Goal: Complete Application Form: Complete application form

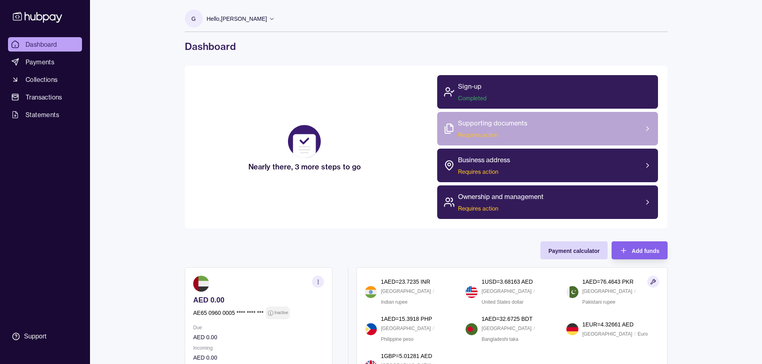
click at [475, 126] on p "Supporting documents" at bounding box center [492, 123] width 69 height 10
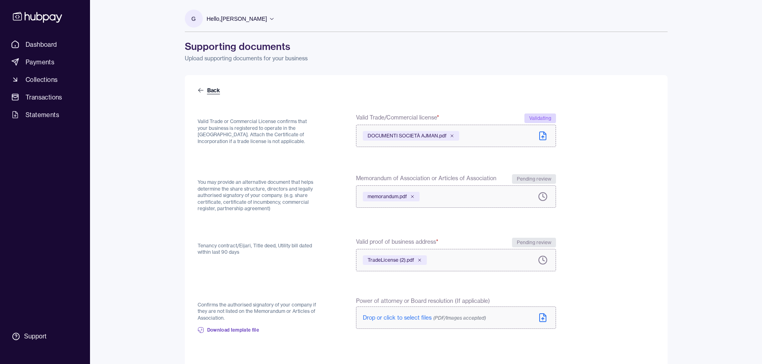
click at [211, 88] on link "Back" at bounding box center [209, 90] width 24 height 8
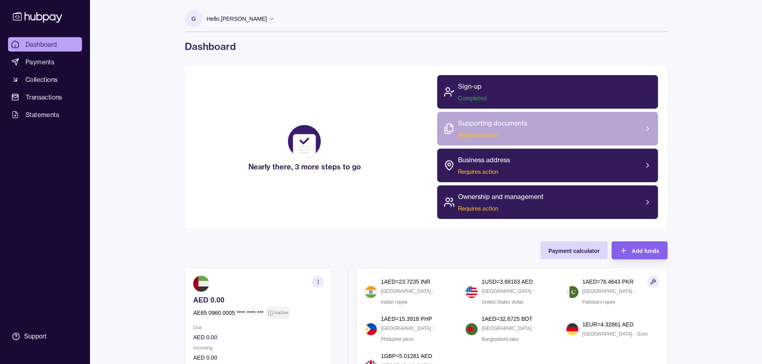
click at [483, 133] on span "Requires action" at bounding box center [492, 135] width 69 height 8
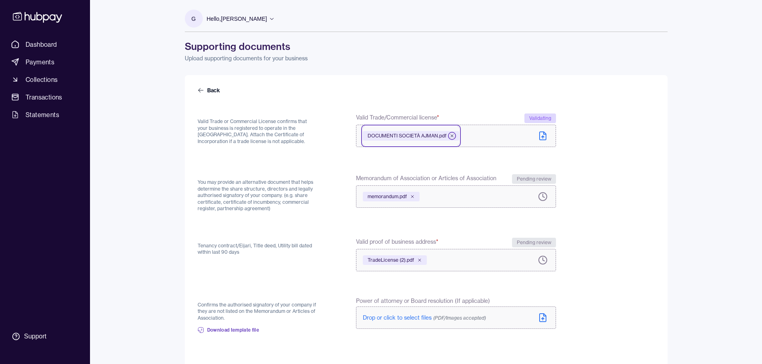
click at [451, 134] on icon at bounding box center [451, 136] width 5 height 5
click at [413, 192] on div "memorandum.pdf" at bounding box center [391, 195] width 57 height 10
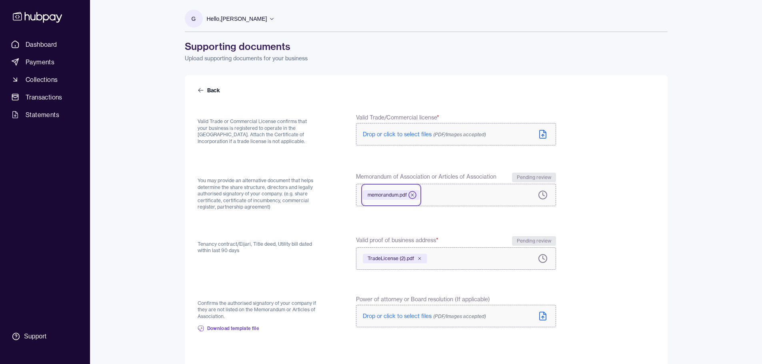
click at [412, 195] on icon at bounding box center [412, 195] width 2 height 2
click at [420, 257] on icon at bounding box center [419, 258] width 5 height 5
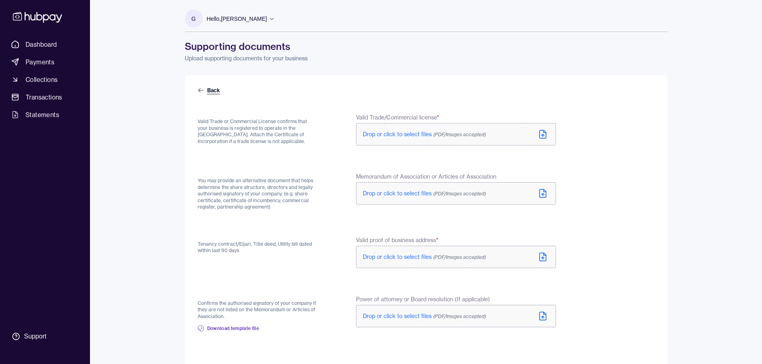
click at [211, 94] on link "Back" at bounding box center [209, 90] width 24 height 8
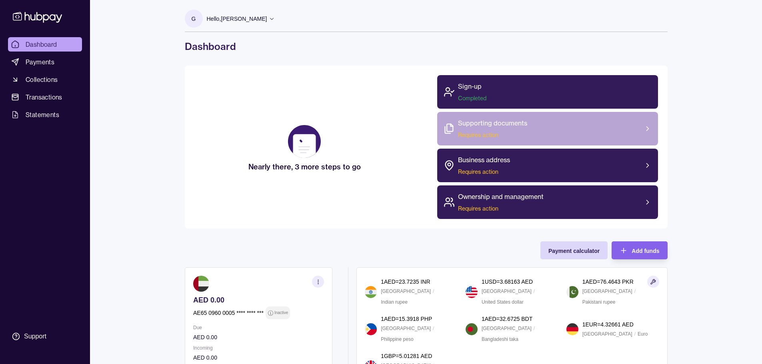
click at [474, 132] on span "Requires action" at bounding box center [492, 135] width 69 height 8
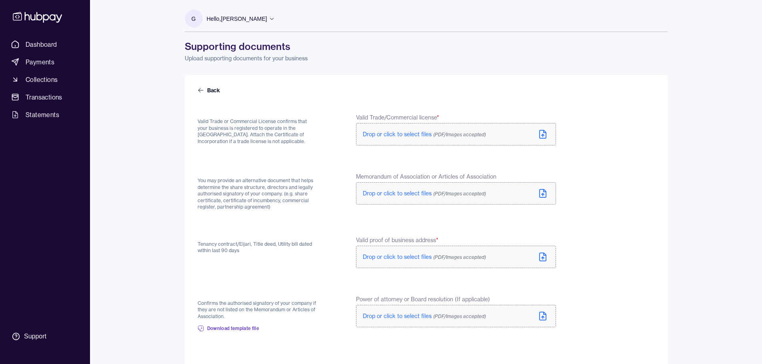
click at [405, 195] on span "Drop or click to select files (PDF/Images accepted)" at bounding box center [424, 193] width 123 height 7
drag, startPoint x: 213, startPoint y: 245, endPoint x: 257, endPoint y: 260, distance: 46.0
click at [255, 256] on div "Tenancy contract/Eijari, Title deed, Utility bill dated within last 90 days" at bounding box center [257, 253] width 120 height 34
click at [258, 261] on div "Tenancy contract/Eijari, Title deed, Utility bill dated within last 90 days" at bounding box center [257, 253] width 120 height 34
click at [418, 256] on span "Drop or click to select files (PDF/Images accepted)" at bounding box center [424, 256] width 123 height 7
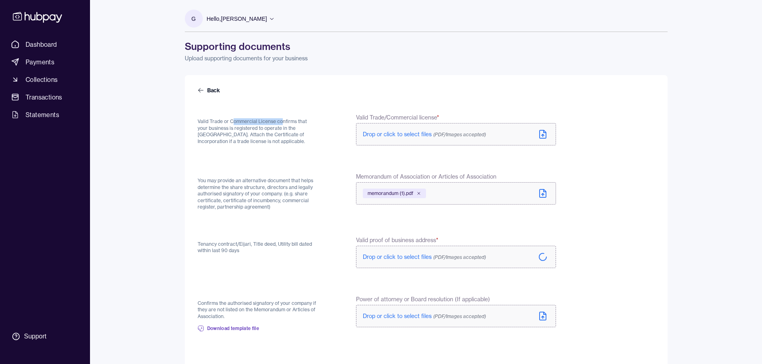
drag, startPoint x: 249, startPoint y: 123, endPoint x: 291, endPoint y: 132, distance: 43.4
click at [284, 125] on p "Valid Trade or Commercial License confirms that your business is registered to …" at bounding box center [257, 131] width 120 height 26
click at [302, 142] on p "Valid Trade or Commercial License confirms that your business is registered to …" at bounding box center [257, 131] width 120 height 26
drag, startPoint x: 236, startPoint y: 142, endPoint x: 195, endPoint y: 122, distance: 45.9
click at [195, 122] on div "Back Valid Trade or Commercial License confirms that your business is registere…" at bounding box center [426, 275] width 483 height 401
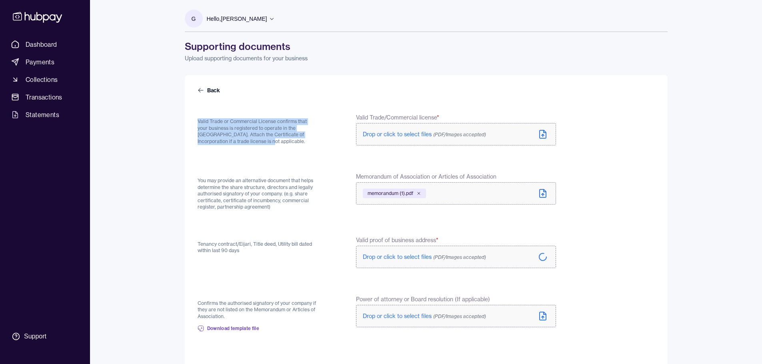
click at [211, 128] on p "Valid Trade or Commercial License confirms that your business is registered to …" at bounding box center [257, 131] width 120 height 26
drag, startPoint x: 225, startPoint y: 147, endPoint x: 193, endPoint y: 122, distance: 39.8
click at [193, 122] on div "Back Valid Trade or Commercial License confirms that your business is registere…" at bounding box center [426, 275] width 483 height 401
copy p "Valid Trade or Commercial License confirms that your business is registered to …"
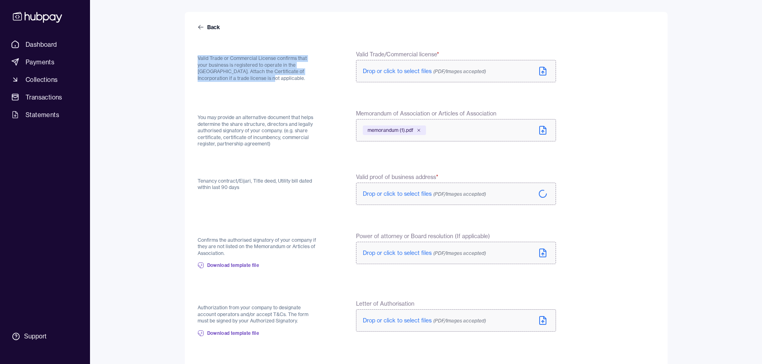
scroll to position [41, 0]
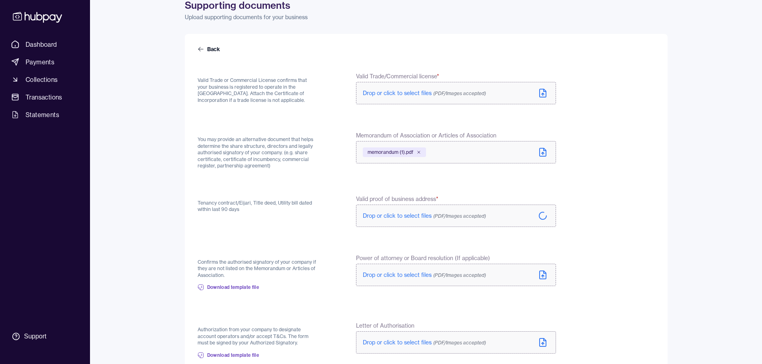
click at [336, 211] on div "Tenancy contract/Eijari, Title deed, Utility bill dated within last 90 days Val…" at bounding box center [376, 212] width 358 height 34
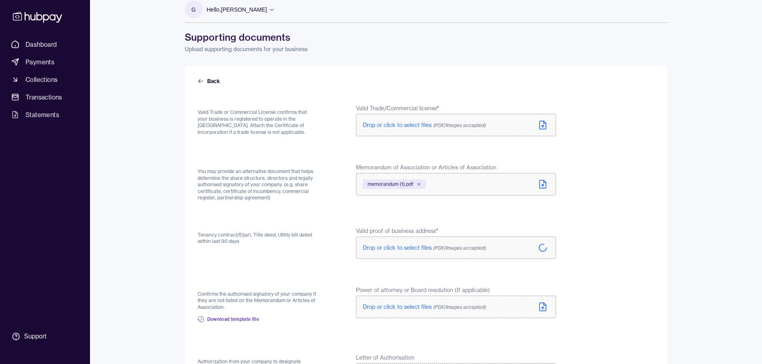
scroll to position [0, 0]
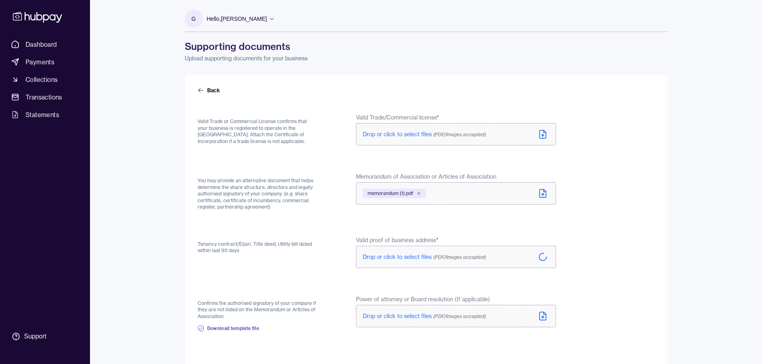
click at [389, 257] on span "Drop or click to select files (PDF/Images accepted)" at bounding box center [424, 256] width 123 height 7
click at [542, 257] on icon at bounding box center [542, 256] width 10 height 10
click at [228, 17] on p "Hello, Gabriele Onali" at bounding box center [237, 18] width 60 height 9
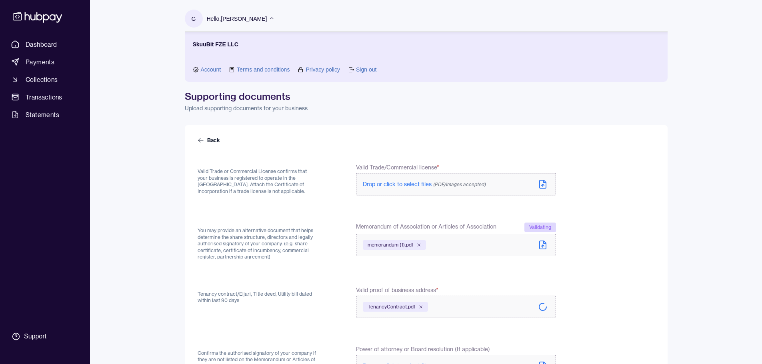
click at [228, 17] on p "Hello, Gabriele Onali" at bounding box center [237, 18] width 60 height 9
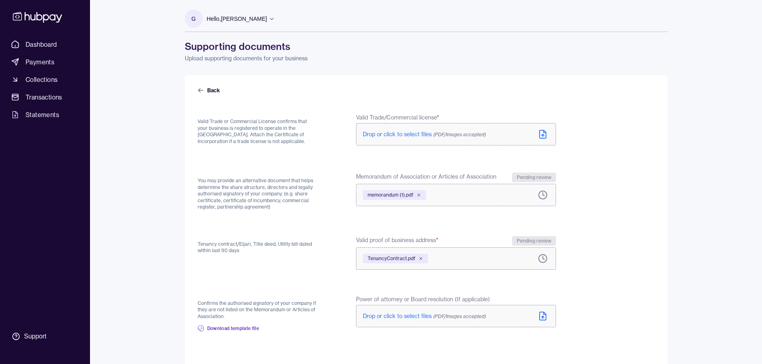
click at [413, 132] on span "Drop or click to select files (PDF/Images accepted)" at bounding box center [424, 134] width 123 height 7
click at [441, 132] on div "CertificateOfIncorporation.pdf" at bounding box center [406, 136] width 86 height 10
click at [440, 134] on icon at bounding box center [441, 136] width 5 height 5
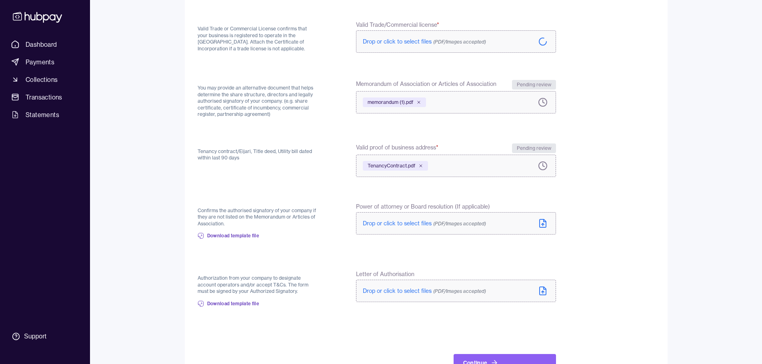
scroll to position [120, 0]
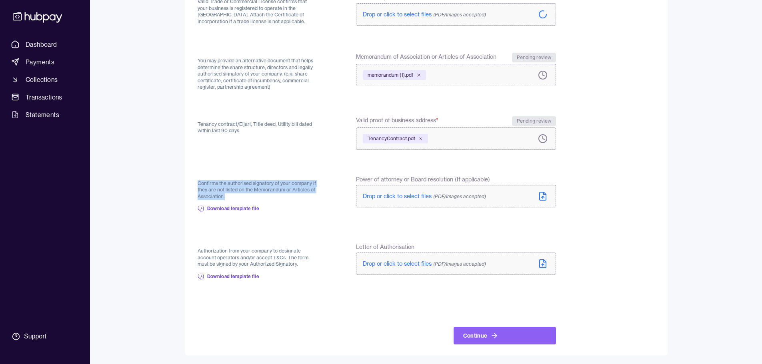
drag, startPoint x: 237, startPoint y: 195, endPoint x: 197, endPoint y: 183, distance: 41.7
click at [197, 183] on div "Back Valid Trade or Commercial License confirms that your business is registere…" at bounding box center [426, 155] width 483 height 401
copy p "Confirms the authorised signatory of your company if they are not listed on the…"
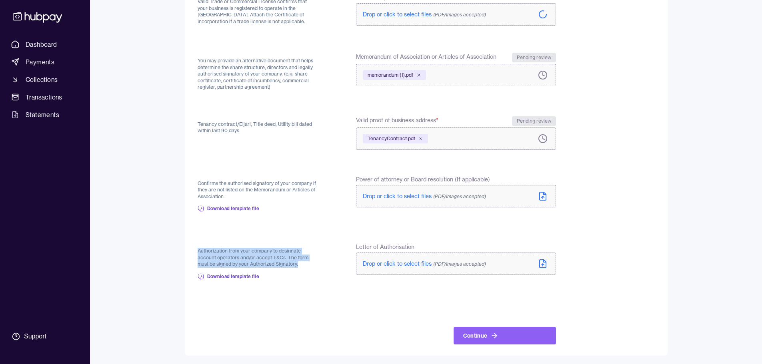
drag, startPoint x: 299, startPoint y: 263, endPoint x: 168, endPoint y: 243, distance: 132.4
click at [168, 243] on div "Dashboard Payments Collections Transactions Statements Support G Hello, Gabriel…" at bounding box center [381, 122] width 762 height 485
copy p "Authorization from your company to designate account operators and/or accept T&…"
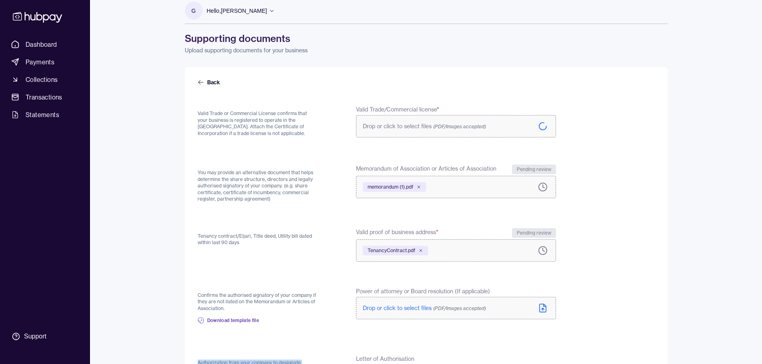
scroll to position [0, 0]
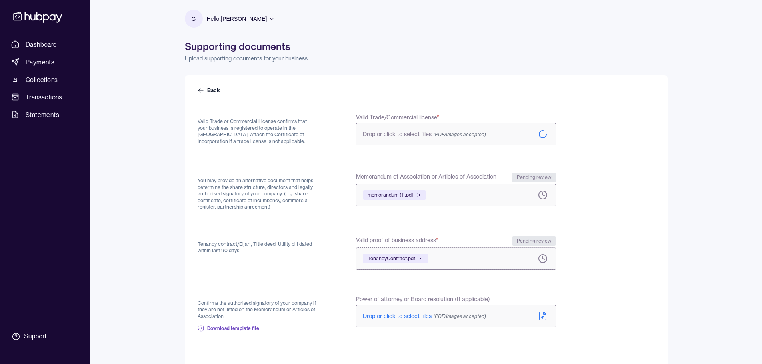
click at [311, 157] on form "Back Valid Trade or Commercial License confirms that your business is registere…" at bounding box center [425, 275] width 457 height 378
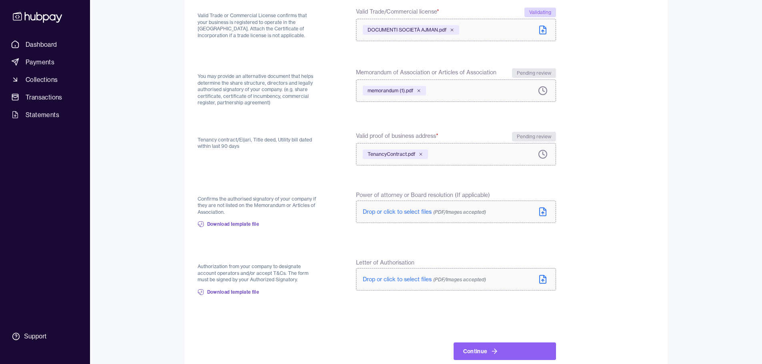
scroll to position [123, 0]
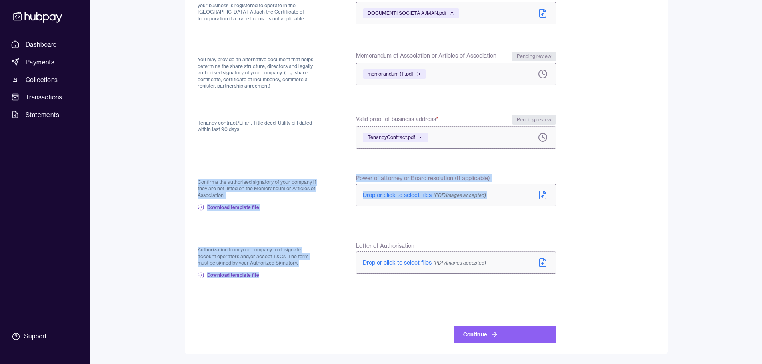
copy form "Confirms the authorised signatory of your company if they are not listed on the…"
drag, startPoint x: 306, startPoint y: 268, endPoint x: 187, endPoint y: 183, distance: 146.5
click at [187, 183] on div "Back Valid Trade or Commercial License confirms that your business is registere…" at bounding box center [426, 153] width 483 height 402
click at [334, 251] on div "Authorization from your company to designate account operators and/or accept T&…" at bounding box center [376, 263] width 358 height 42
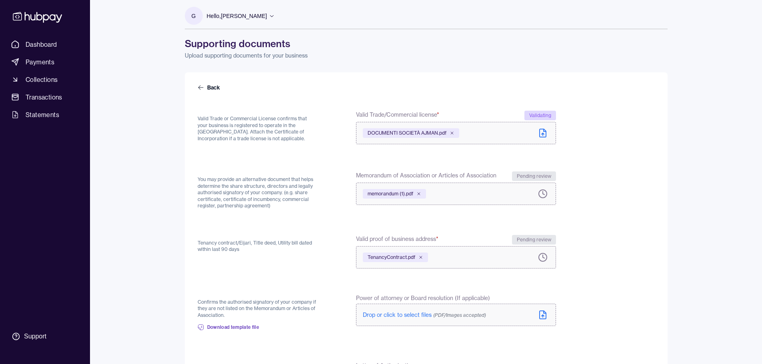
scroll to position [0, 0]
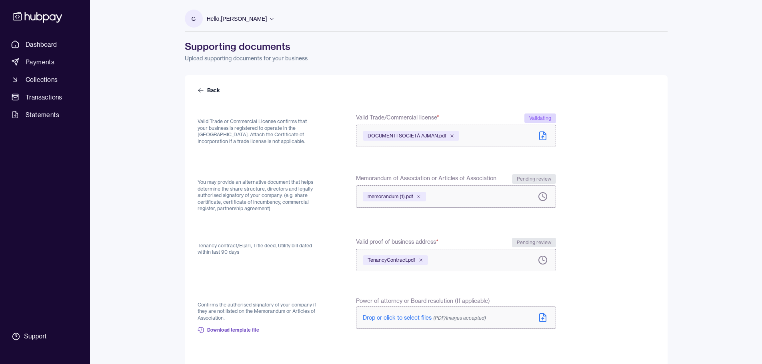
click at [543, 132] on polyline at bounding box center [544, 133] width 2 height 2
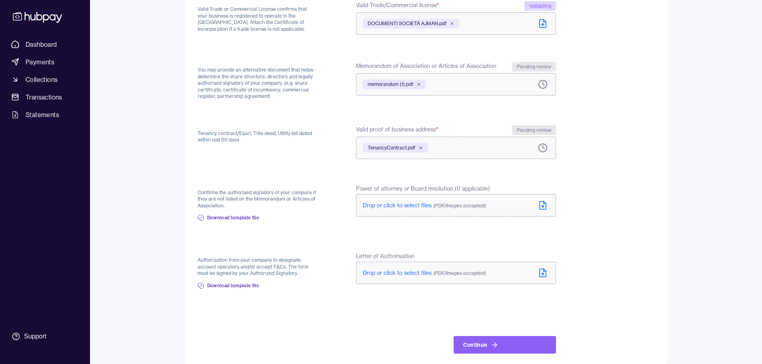
scroll to position [123, 0]
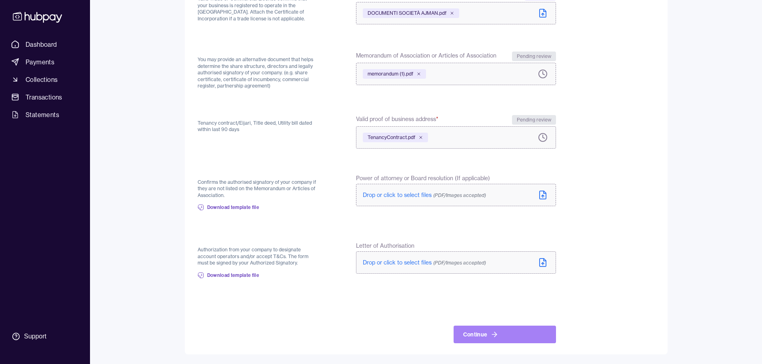
click at [498, 335] on button "Continue" at bounding box center [504, 335] width 102 height 18
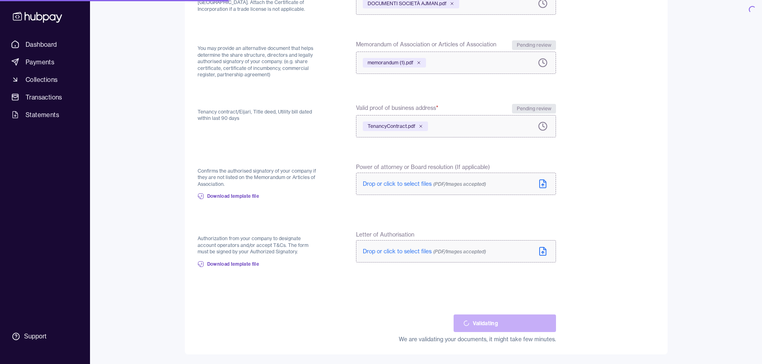
scroll to position [132, 0]
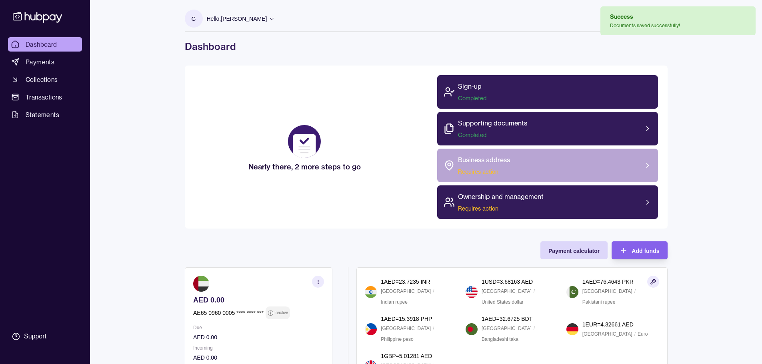
click at [469, 169] on span "Requires action" at bounding box center [484, 172] width 52 height 8
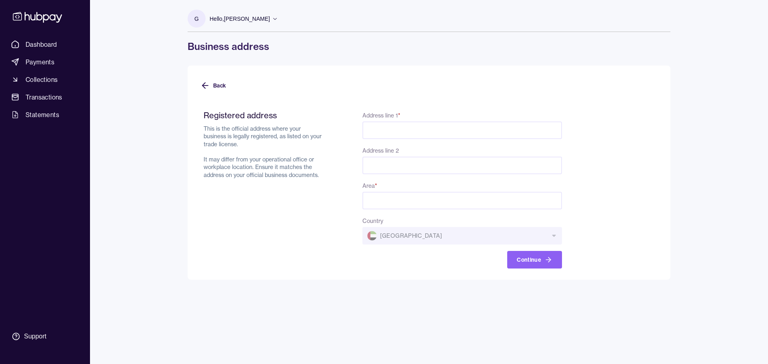
click at [381, 128] on input "Address line 1 *" at bounding box center [461, 131] width 199 height 18
type input "*"
type input "**********"
click at [392, 207] on input "Area *" at bounding box center [461, 201] width 199 height 18
type input "*****"
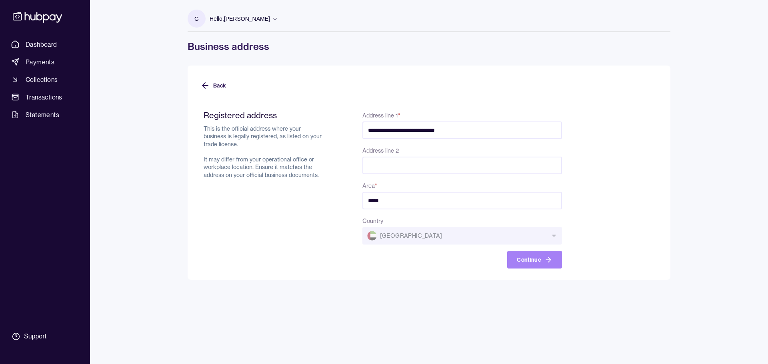
click at [529, 261] on button "Continue" at bounding box center [534, 260] width 55 height 18
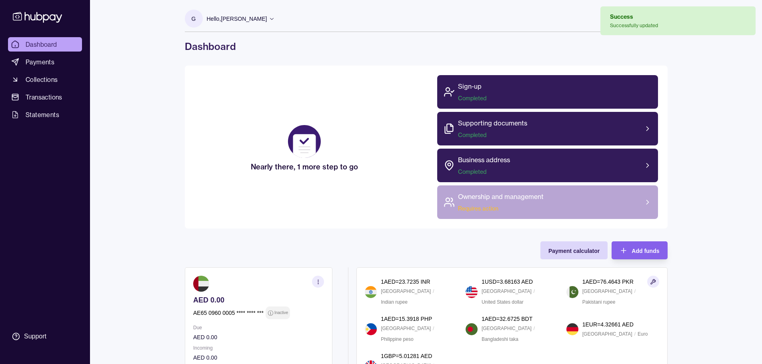
click at [496, 204] on div "Ownership and management Requires action" at bounding box center [501, 202] width 86 height 21
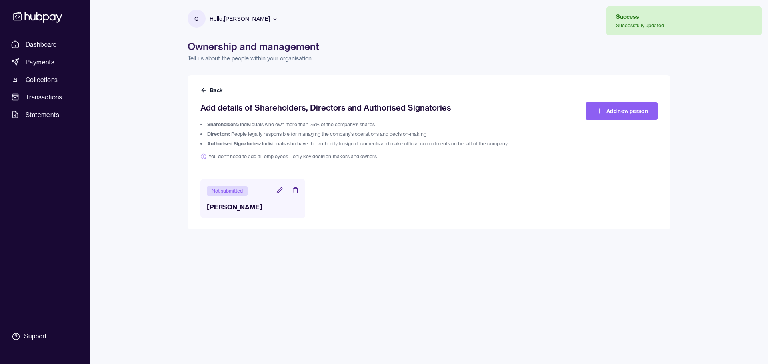
click at [280, 189] on icon at bounding box center [279, 189] width 5 height 5
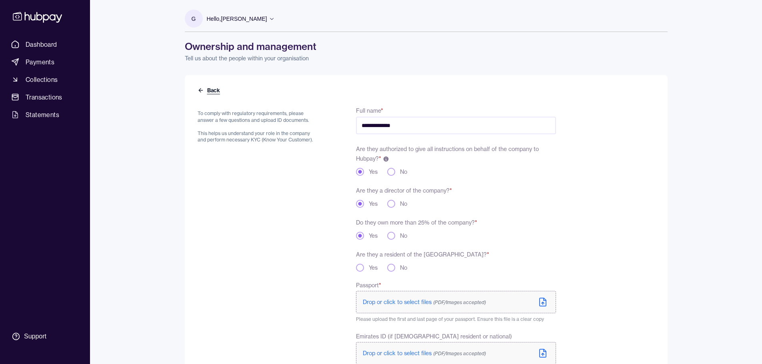
click at [211, 90] on button "Back" at bounding box center [209, 90] width 24 height 8
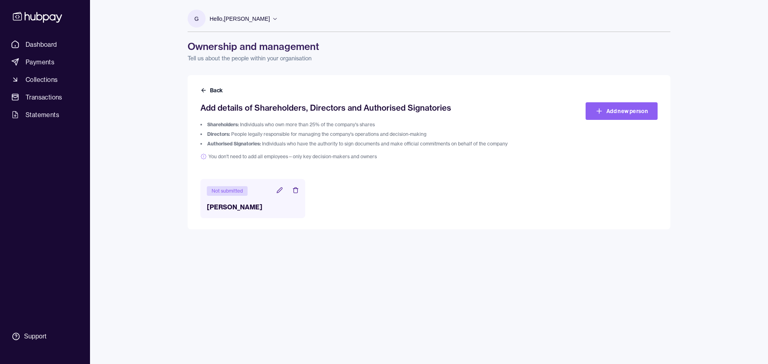
click at [278, 189] on icon at bounding box center [279, 190] width 6 height 6
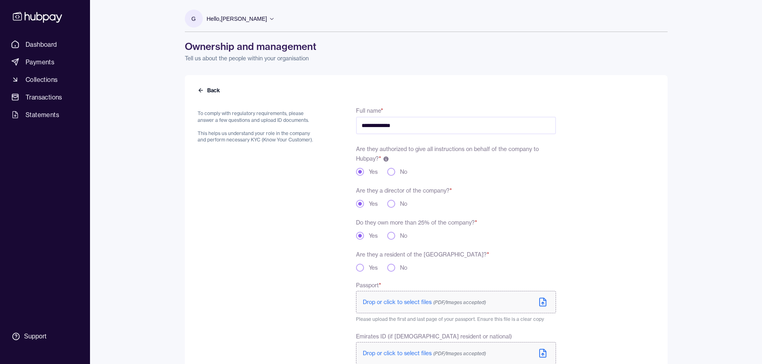
click at [360, 265] on button "Yes" at bounding box center [360, 268] width 8 height 8
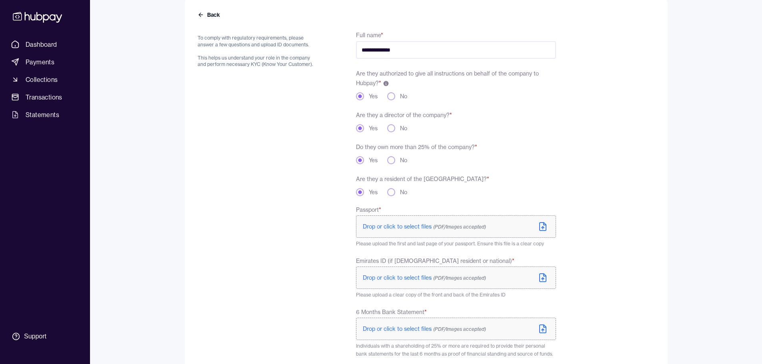
scroll to position [74, 0]
click at [416, 230] on span "Drop or click to select files (PDF/Images accepted)" at bounding box center [424, 228] width 123 height 7
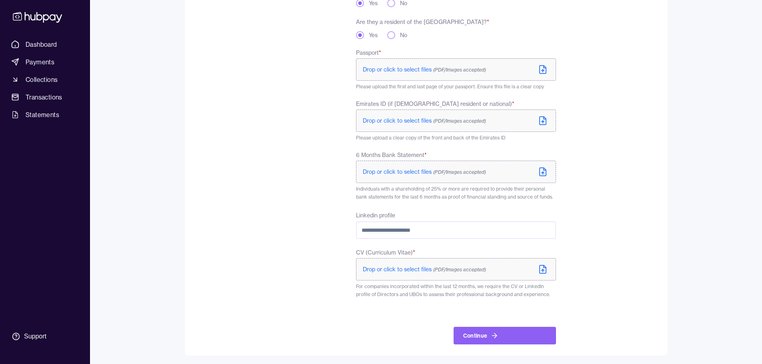
scroll to position [234, 0]
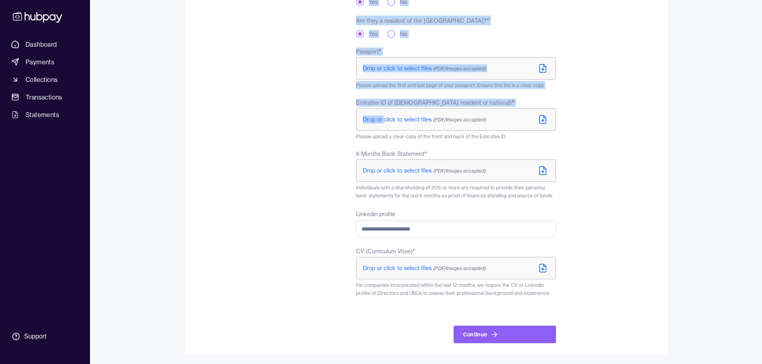
drag, startPoint x: 346, startPoint y: 104, endPoint x: 385, endPoint y: 108, distance: 39.3
click at [385, 108] on div "**********" at bounding box center [376, 108] width 358 height 472
click at [316, 130] on div "To comply with regulatory requirements, please answer a few questions and uploa…" at bounding box center [257, 108] width 120 height 472
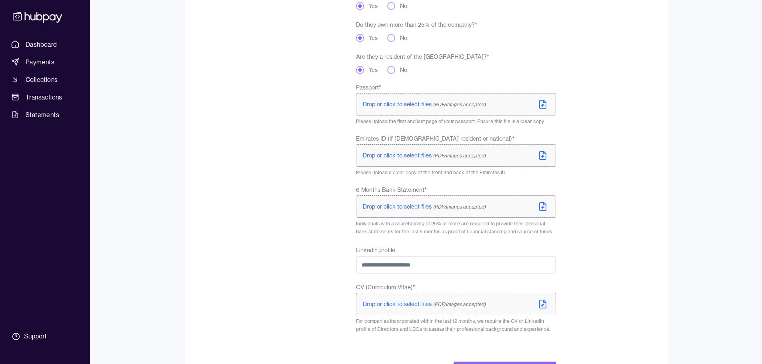
scroll to position [194, 0]
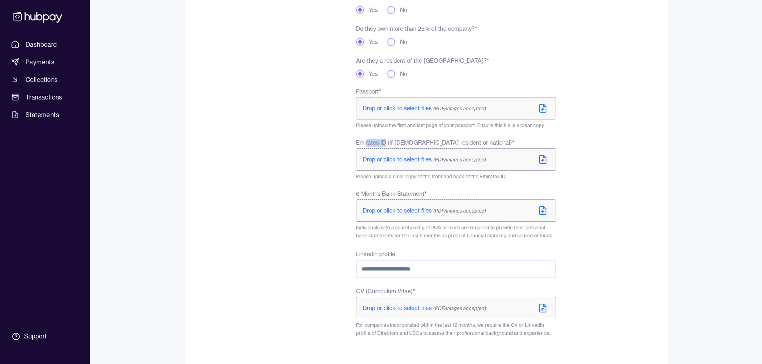
drag, startPoint x: 370, startPoint y: 139, endPoint x: 385, endPoint y: 139, distance: 14.4
click at [385, 139] on span "Emirates ID (if UAE resident or national) *" at bounding box center [435, 143] width 158 height 8
drag, startPoint x: 353, startPoint y: 192, endPoint x: 430, endPoint y: 196, distance: 77.3
click at [430, 196] on div "**********" at bounding box center [376, 148] width 358 height 472
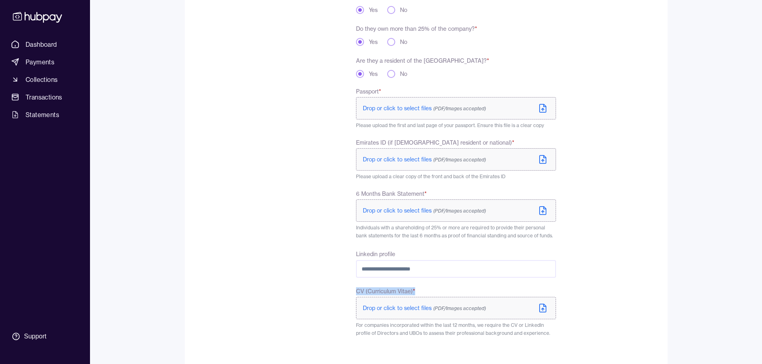
drag, startPoint x: 351, startPoint y: 295, endPoint x: 342, endPoint y: 293, distance: 9.9
click at [351, 291] on div "**********" at bounding box center [376, 148] width 358 height 472
click at [270, 170] on div "To comply with regulatory requirements, please answer a few questions and uploa…" at bounding box center [257, 148] width 120 height 472
click at [311, 224] on div "To comply with regulatory requirements, please answer a few questions and uploa…" at bounding box center [257, 148] width 120 height 472
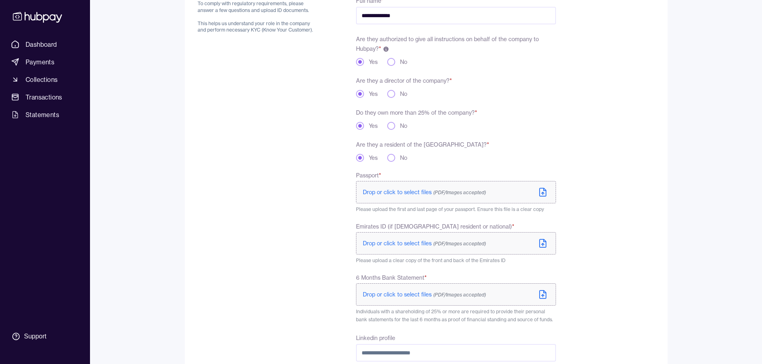
scroll to position [114, 0]
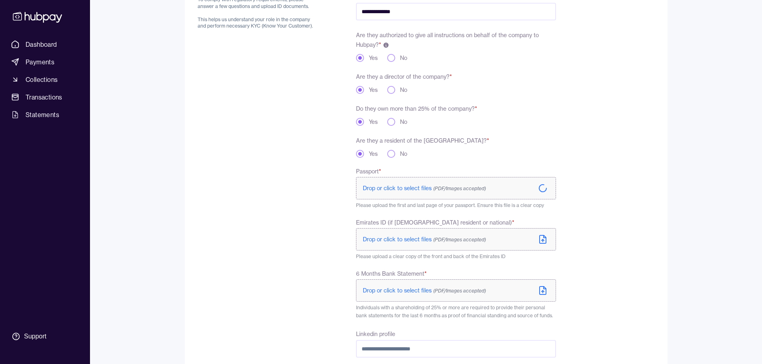
click at [397, 241] on span "Drop or click to select files (PDF/Images accepted)" at bounding box center [424, 239] width 123 height 7
click at [380, 242] on span "Drop or click to select files (PDF/Images accepted)" at bounding box center [424, 240] width 123 height 7
click at [338, 226] on div "**********" at bounding box center [376, 228] width 358 height 473
click at [386, 244] on span "Drop or click to select files (PDF/Images accepted)" at bounding box center [424, 240] width 123 height 7
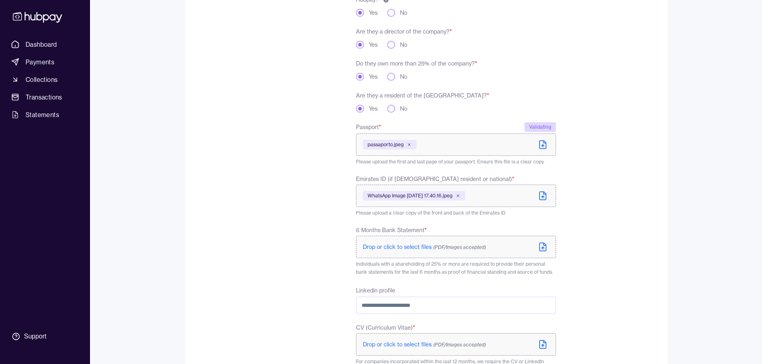
scroll to position [154, 0]
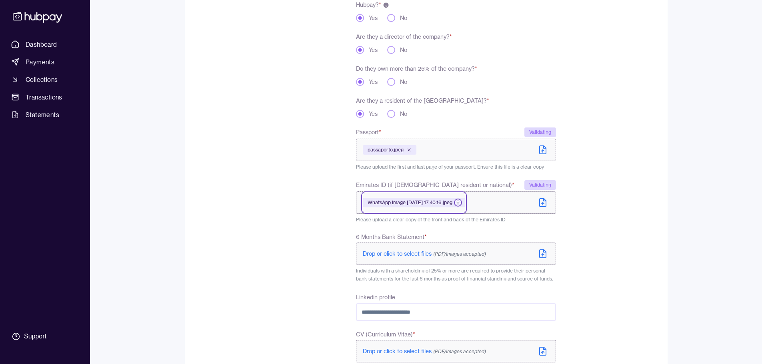
click at [459, 203] on icon at bounding box center [458, 202] width 2 height 2
click at [394, 202] on span "Drop or click to select files (PDF/Images accepted)" at bounding box center [424, 200] width 123 height 7
click at [296, 219] on div "To comply with regulatory requirements, please answer a few questions and uploa…" at bounding box center [257, 189] width 120 height 475
click at [462, 202] on icon at bounding box center [459, 202] width 5 height 5
click at [386, 200] on span "Drop or click to select files (PDF/Images accepted)" at bounding box center [424, 200] width 123 height 7
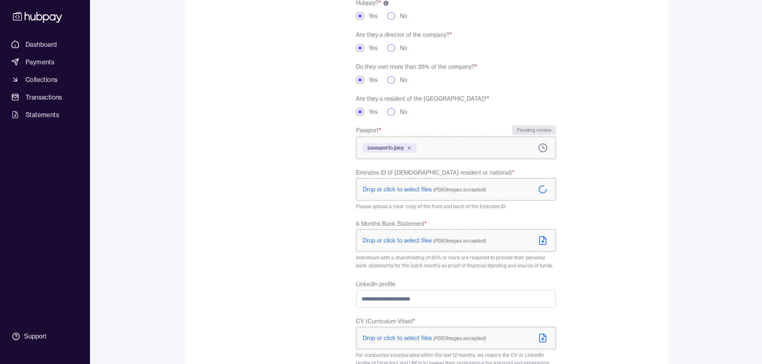
scroll to position [160, 0]
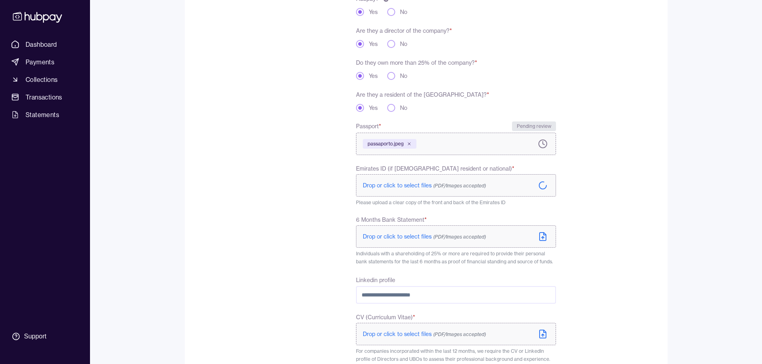
click at [367, 238] on span "Drop or click to select files (PDF/Images accepted)" at bounding box center [424, 236] width 123 height 7
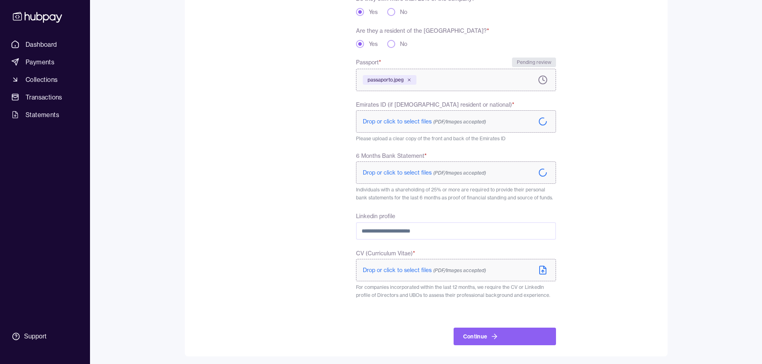
scroll to position [226, 0]
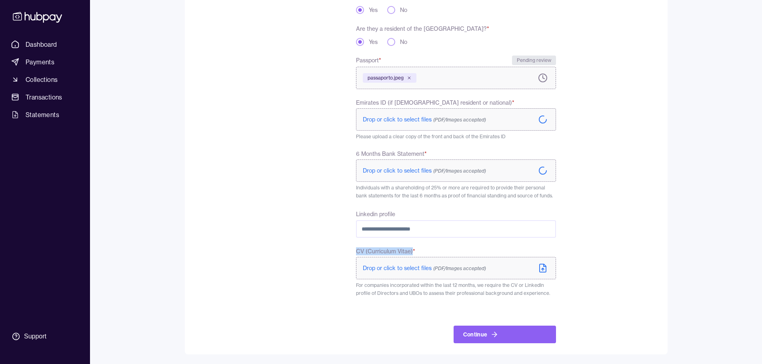
drag, startPoint x: 357, startPoint y: 251, endPoint x: 426, endPoint y: 252, distance: 69.6
click at [415, 252] on label "CV (Curriculum Vitae) *" at bounding box center [455, 251] width 199 height 8
click at [433, 250] on div "**********" at bounding box center [455, 112] width 199 height 464
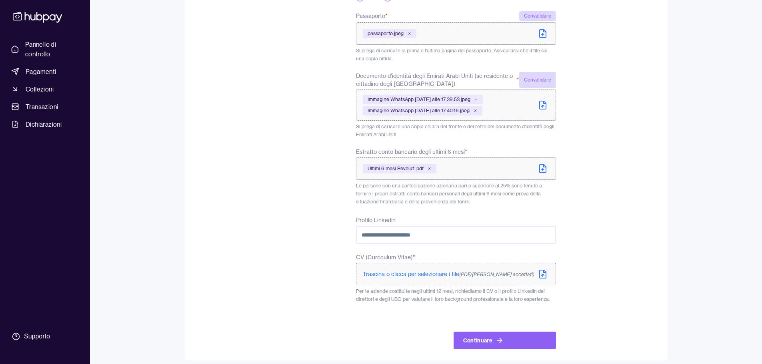
scroll to position [275, 0]
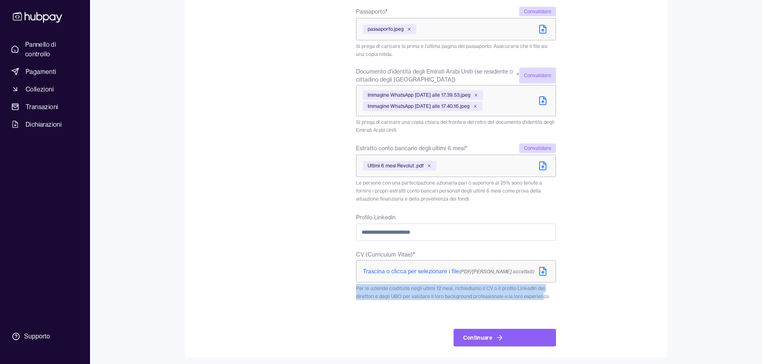
drag, startPoint x: 352, startPoint y: 285, endPoint x: 547, endPoint y: 298, distance: 195.5
click at [542, 296] on div "**********" at bounding box center [376, 89] width 358 height 516
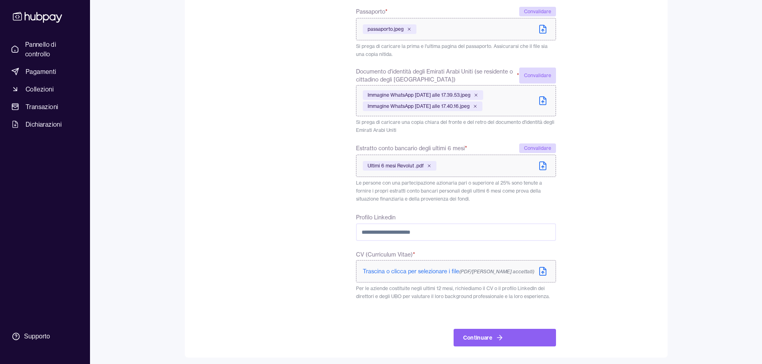
click at [548, 299] on p "Per le aziende costituite negli ultimi 12 mesi, richiediamo il CV o il profilo …" at bounding box center [455, 292] width 199 height 16
drag, startPoint x: 513, startPoint y: 294, endPoint x: 546, endPoint y: 303, distance: 34.4
click at [543, 293] on p "Per le aziende costituite negli ultimi 12 mesi, richiediamo il CV o il profilo …" at bounding box center [455, 292] width 199 height 16
click at [549, 311] on div "Continuare" at bounding box center [504, 328] width 102 height 37
drag, startPoint x: 359, startPoint y: 296, endPoint x: 500, endPoint y: 301, distance: 140.8
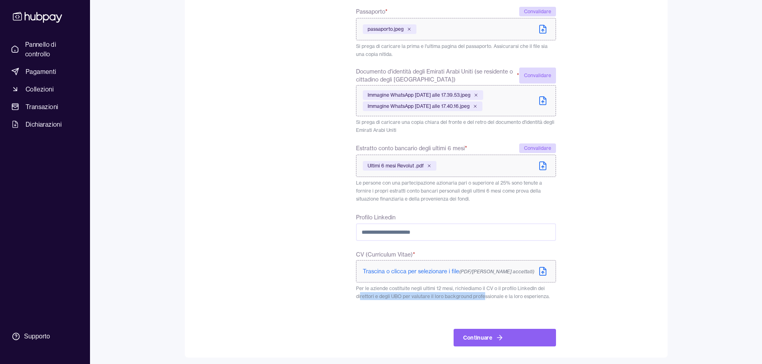
click at [485, 299] on font "Per le aziende costituite negli ultimi 12 mesi, richiediamo il CV o il profilo …" at bounding box center [453, 292] width 194 height 14
click at [501, 302] on div "**********" at bounding box center [455, 89] width 199 height 516
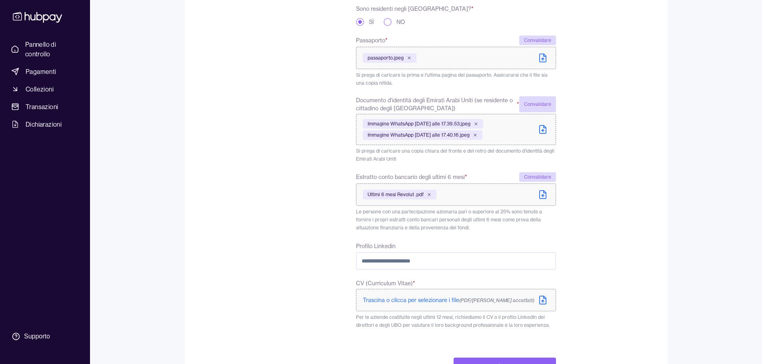
scroll to position [278, 0]
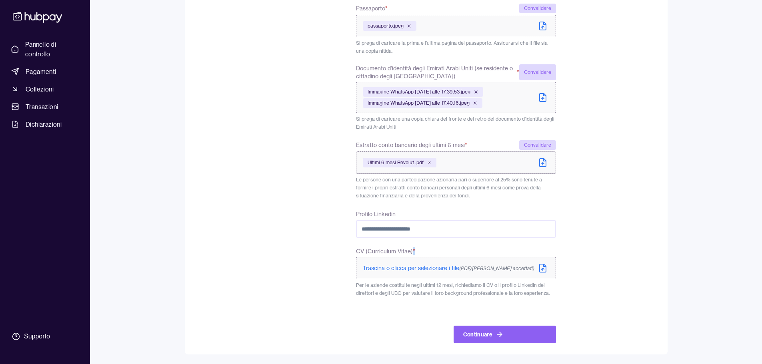
click at [413, 249] on font "*" at bounding box center [414, 251] width 2 height 7
click at [660, 194] on div "**********" at bounding box center [426, 75] width 483 height 557
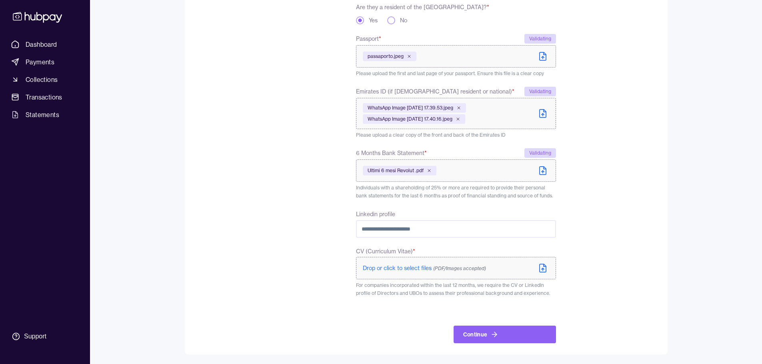
click at [590, 181] on form "**********" at bounding box center [425, 95] width 457 height 495
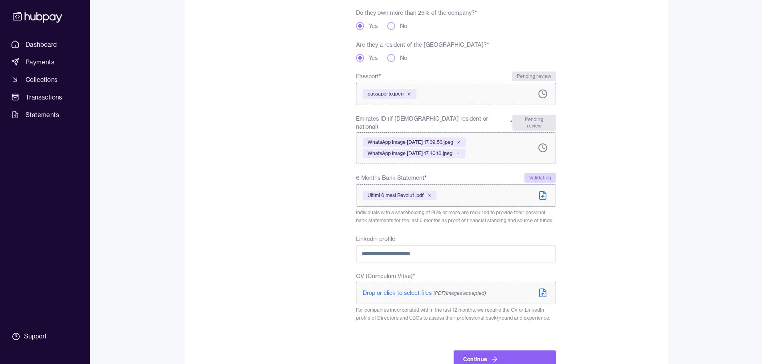
scroll to position [228, 0]
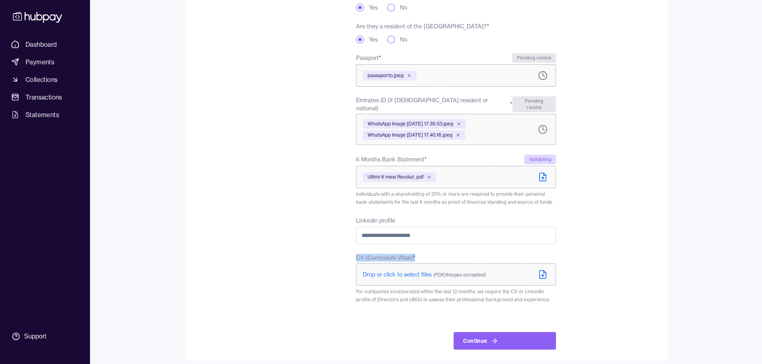
drag, startPoint x: 356, startPoint y: 252, endPoint x: 414, endPoint y: 251, distance: 58.4
click at [414, 254] on span "CV (Curriculum Vitae) *" at bounding box center [385, 258] width 59 height 8
click at [619, 183] on form "**********" at bounding box center [425, 109] width 457 height 482
click at [404, 233] on input "Linkedin profile" at bounding box center [455, 236] width 199 height 18
type input "*"
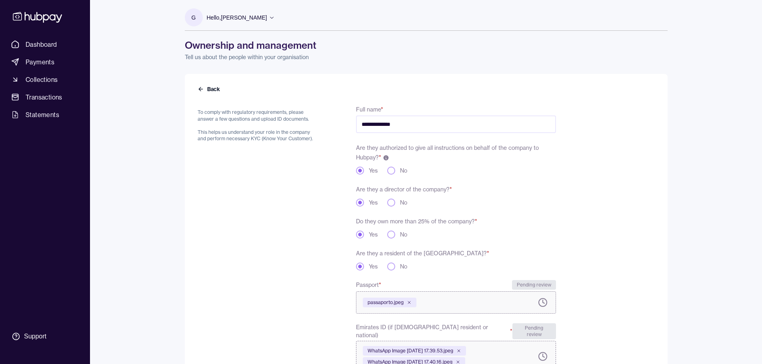
scroll to position [0, 0]
click at [578, 253] on form "**********" at bounding box center [425, 337] width 457 height 482
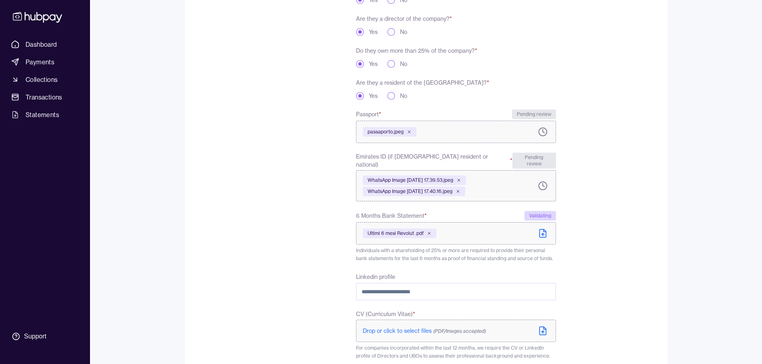
scroll to position [200, 0]
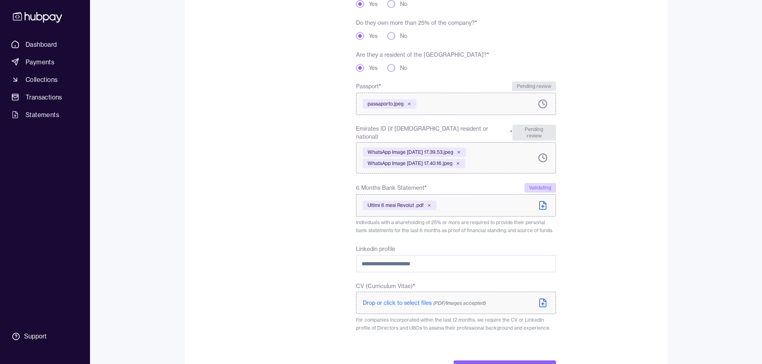
click at [427, 255] on input "Linkedin profile" at bounding box center [455, 264] width 199 height 18
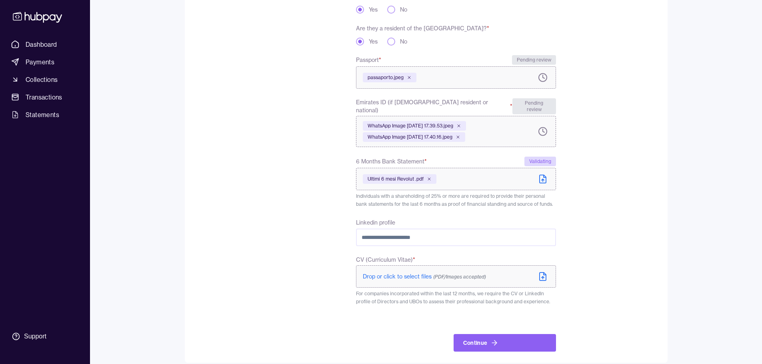
scroll to position [228, 0]
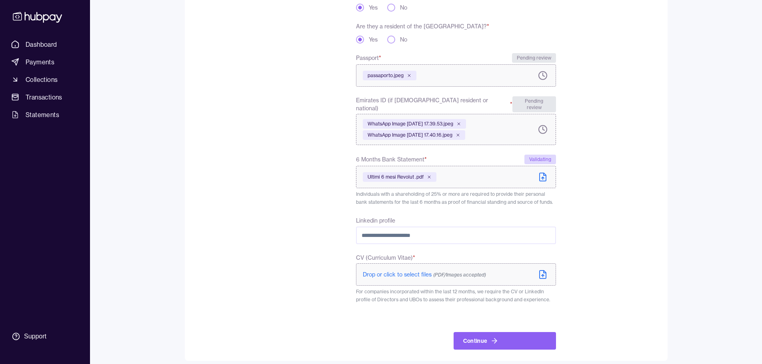
click at [333, 214] on div "**********" at bounding box center [376, 113] width 358 height 473
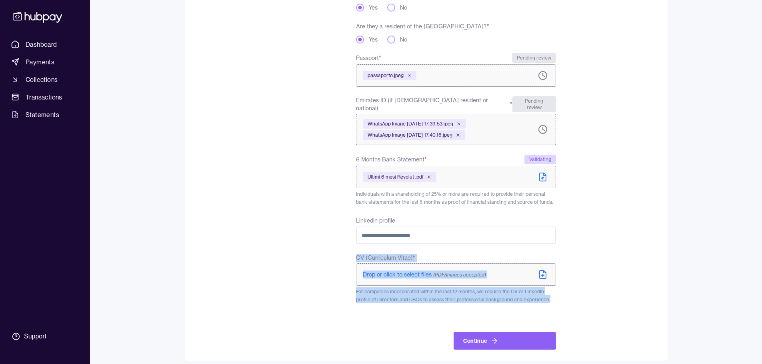
drag, startPoint x: 548, startPoint y: 295, endPoint x: 351, endPoint y: 255, distance: 201.3
click at [351, 255] on div "**********" at bounding box center [376, 113] width 358 height 473
copy div "CV (Curriculum Vitae) * Drop or click to select files (PDF/Images accepted) For…"
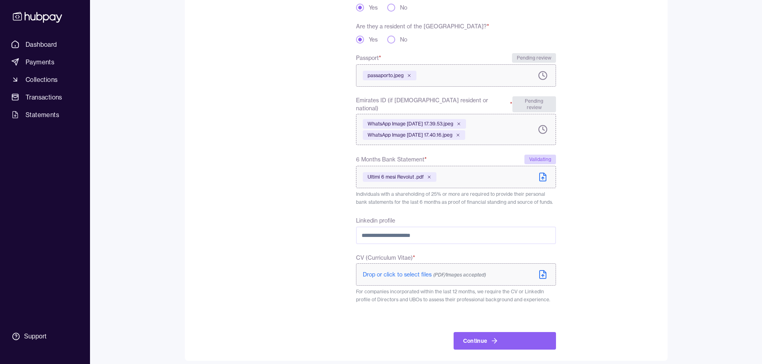
click at [211, 113] on div "To comply with regulatory requirements, please answer a few questions and uploa…" at bounding box center [257, 113] width 120 height 473
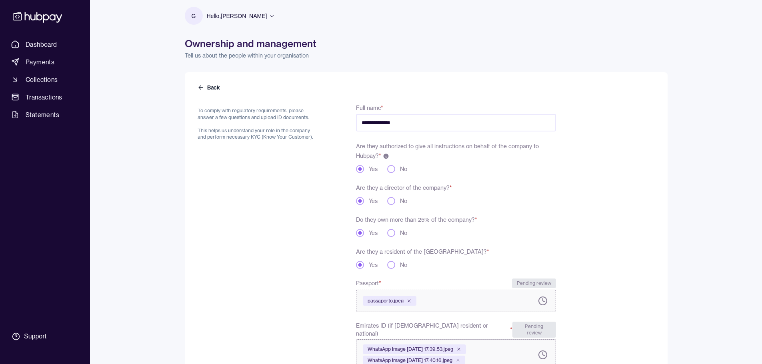
scroll to position [0, 0]
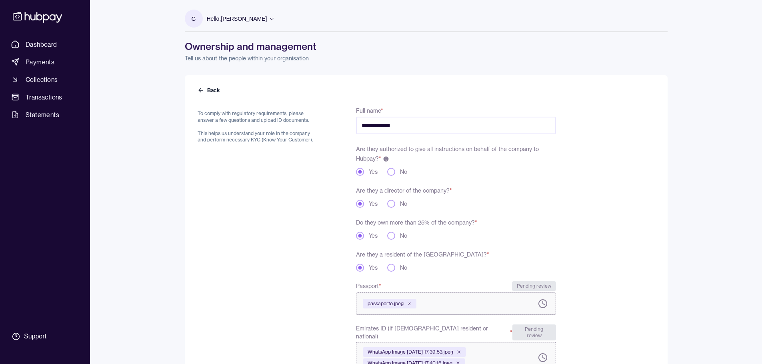
drag, startPoint x: 394, startPoint y: 116, endPoint x: 358, endPoint y: 122, distance: 36.4
click at [360, 118] on input "**********" at bounding box center [455, 126] width 199 height 18
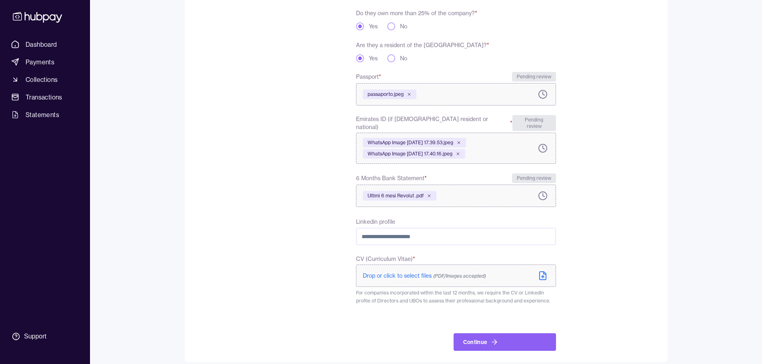
scroll to position [211, 0]
click at [332, 283] on div "**********" at bounding box center [376, 122] width 358 height 455
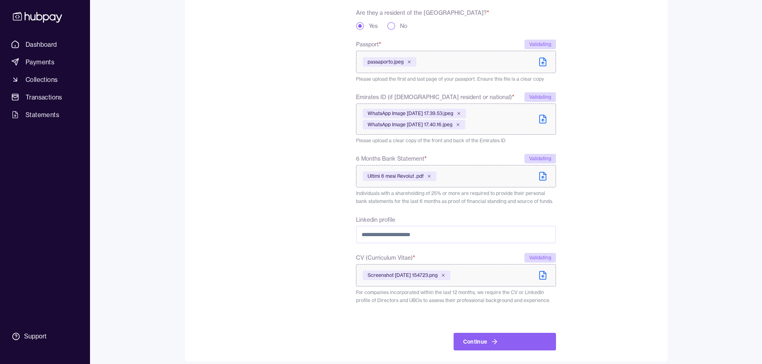
scroll to position [249, 0]
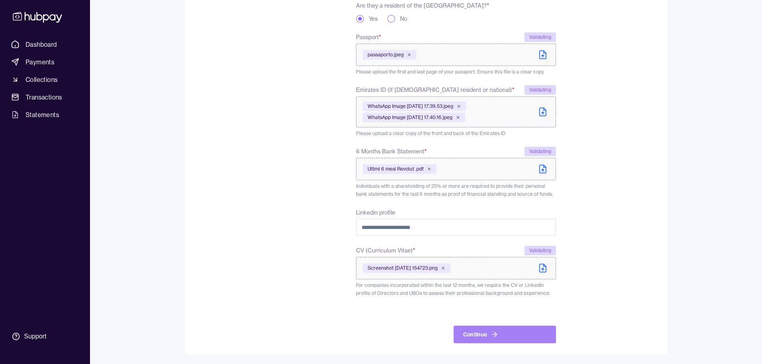
click at [506, 333] on button "Continue" at bounding box center [504, 335] width 102 height 18
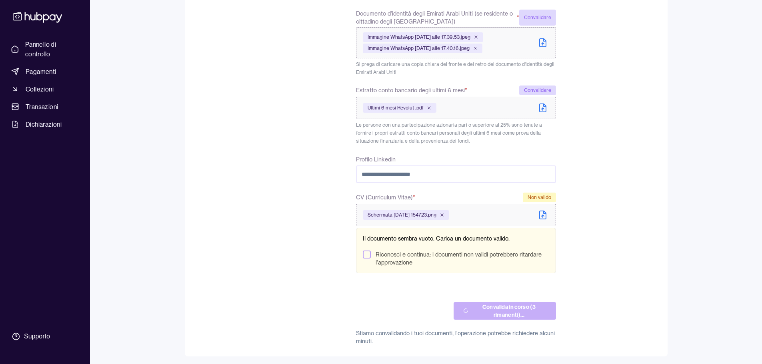
scroll to position [317, 0]
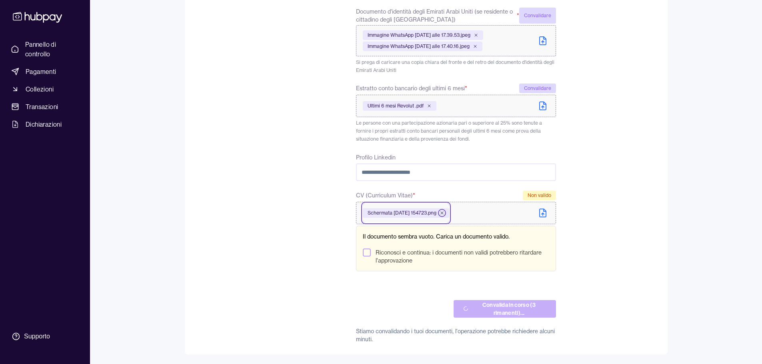
click at [444, 212] on icon at bounding box center [441, 213] width 5 height 5
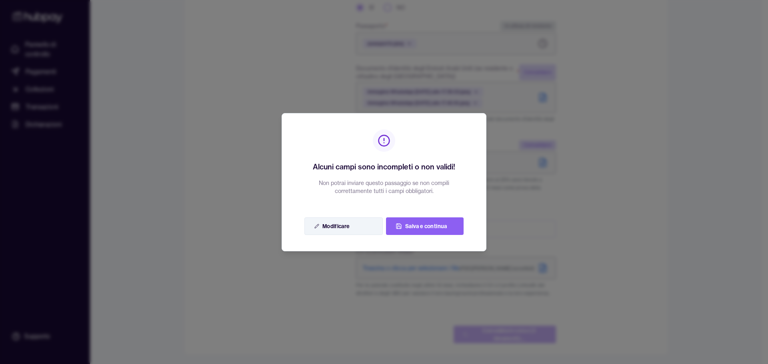
click at [355, 227] on button "Modificare" at bounding box center [343, 226] width 78 height 18
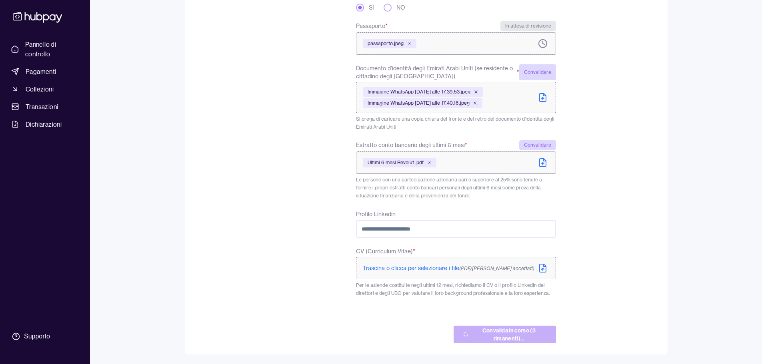
click at [403, 271] on font "Trascina o clicca per selezionare i file" at bounding box center [411, 268] width 96 height 7
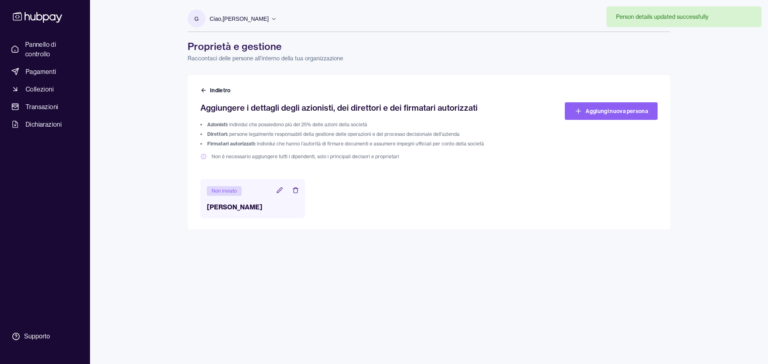
click at [263, 240] on div "G Ciao, Gabriele Onali SkuuBit FZE LLC Account Termini e Condizioni Politica su…" at bounding box center [429, 182] width 515 height 364
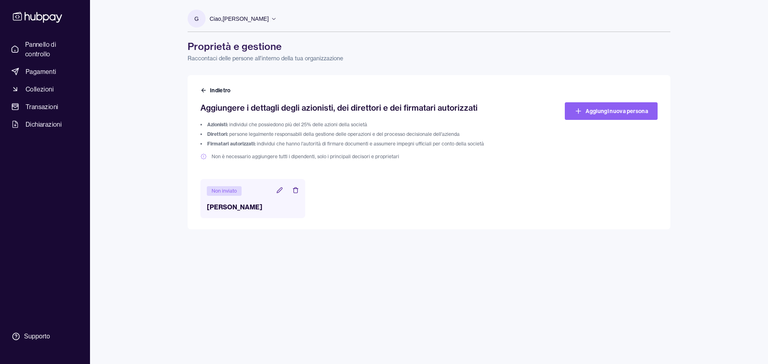
click at [277, 190] on icon at bounding box center [279, 190] width 6 height 6
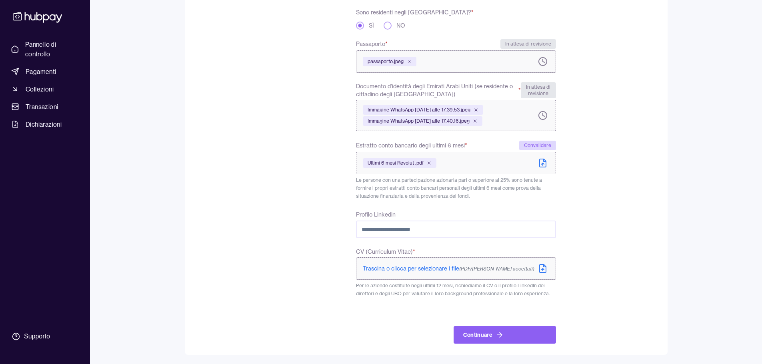
scroll to position [243, 0]
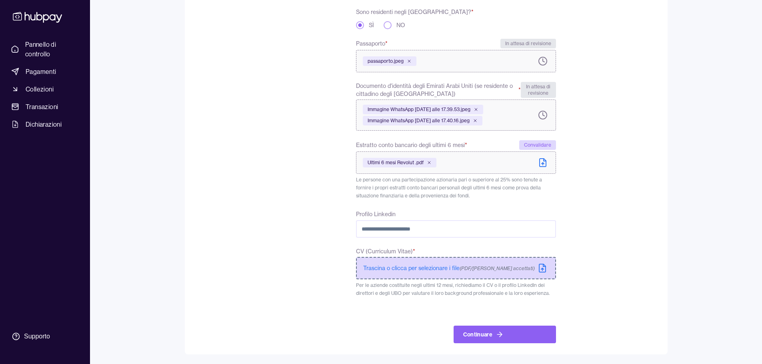
click at [417, 270] on font "Trascina o clicca per selezionare i file" at bounding box center [411, 268] width 96 height 7
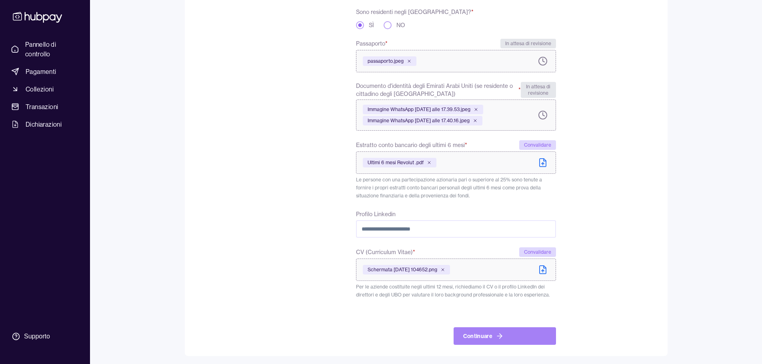
click at [496, 336] on icon "submit" at bounding box center [499, 336] width 8 height 8
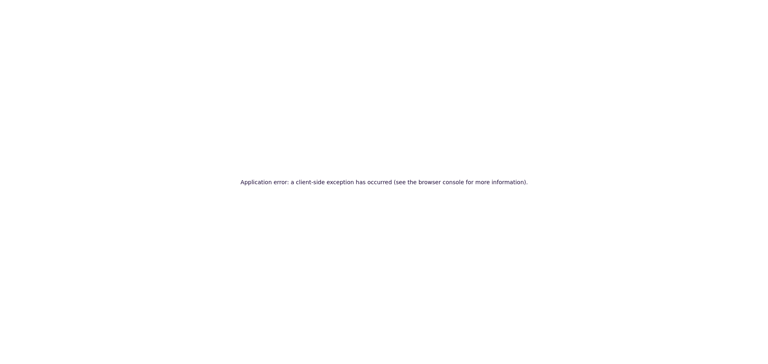
scroll to position [0, 0]
drag, startPoint x: 349, startPoint y: 177, endPoint x: 410, endPoint y: 197, distance: 64.5
click at [391, 189] on div "Errore dell'applicazione: si è verificata un'eccezione lato client (per ulterio…" at bounding box center [383, 182] width 349 height 19
click at [399, 192] on div "Errore dell'applicazione: si è verificata un'eccezione lato client (per ulterio…" at bounding box center [384, 182] width 768 height 364
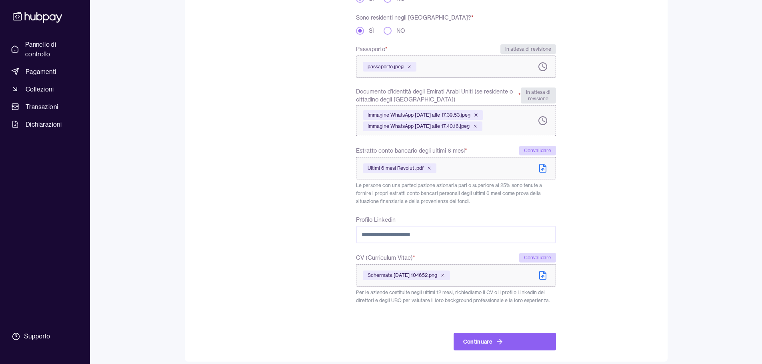
scroll to position [244, 0]
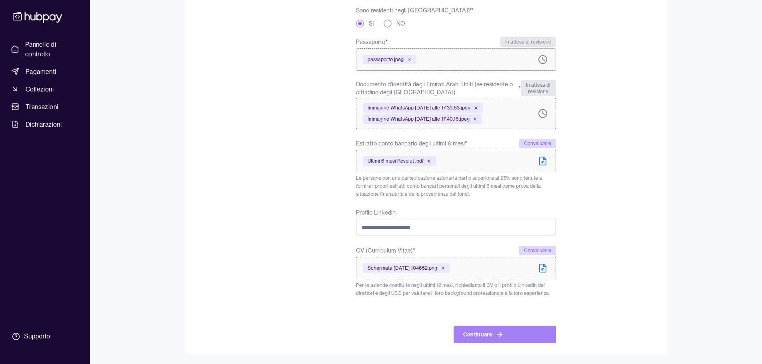
click at [489, 335] on font "Continuare" at bounding box center [478, 334] width 30 height 7
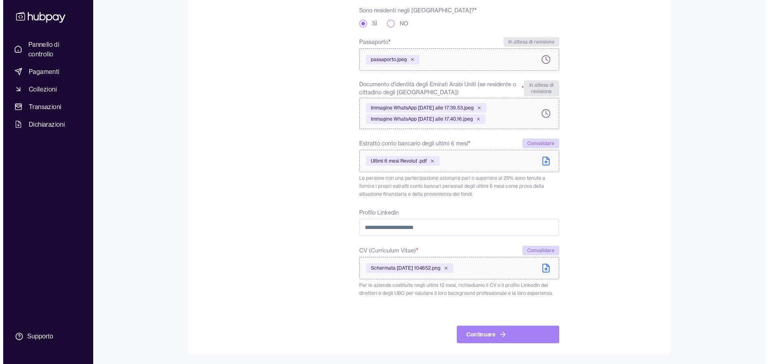
scroll to position [0, 0]
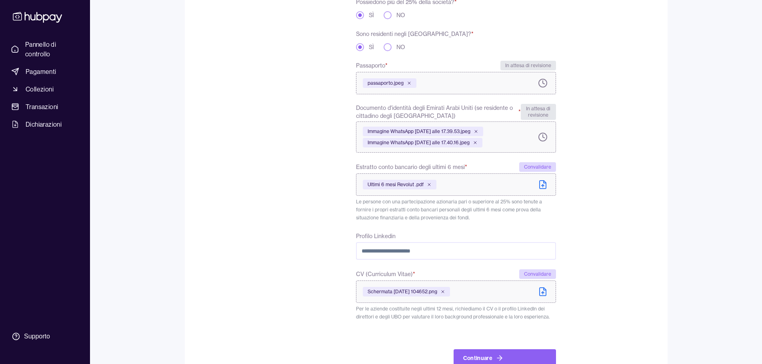
scroll to position [240, 0]
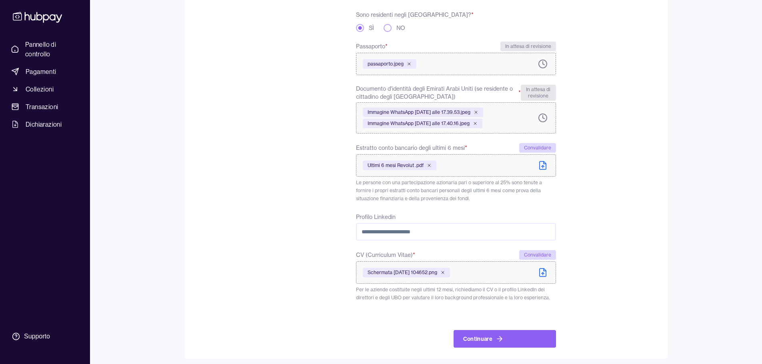
click at [542, 167] on icon at bounding box center [542, 167] width 0 height 2
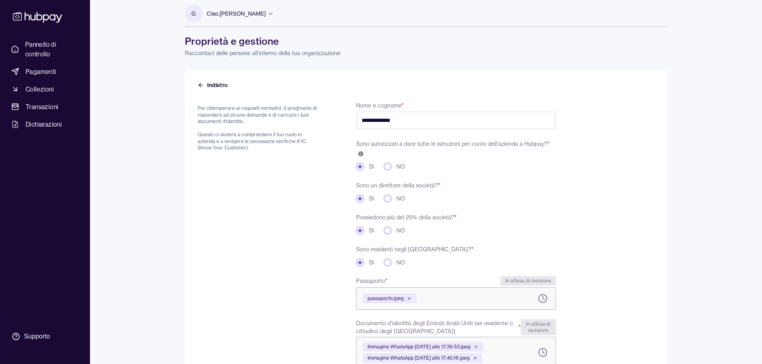
scroll to position [0, 0]
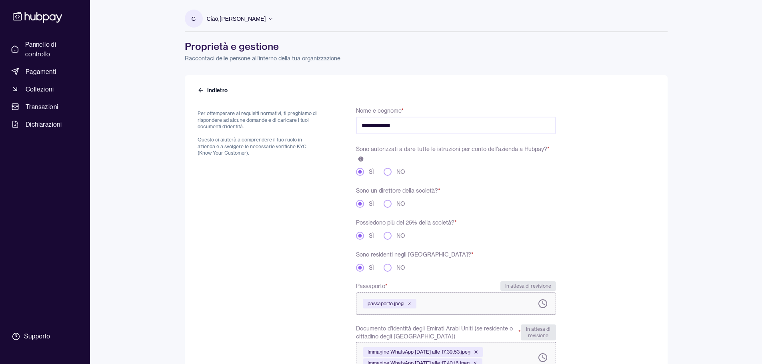
click at [207, 95] on div "**********" at bounding box center [426, 337] width 483 height 524
click at [215, 91] on font "Indietro" at bounding box center [217, 90] width 21 height 7
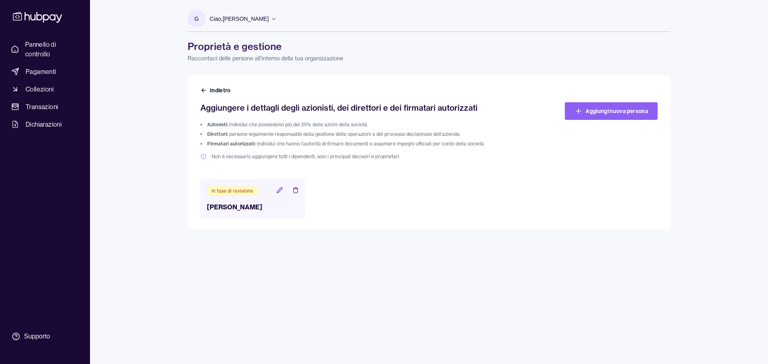
click at [279, 191] on icon at bounding box center [279, 189] width 5 height 5
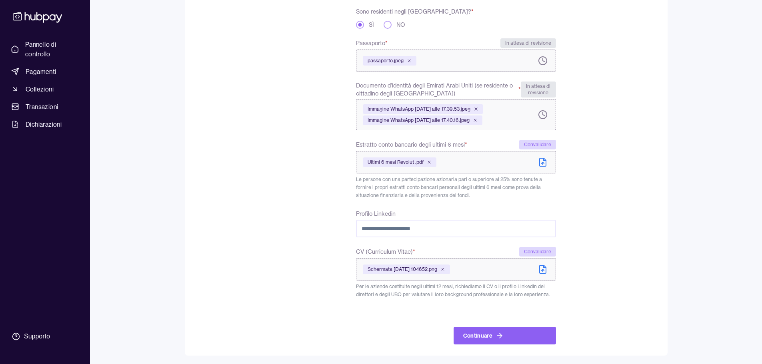
scroll to position [244, 0]
click at [487, 336] on font "Continuare" at bounding box center [478, 334] width 30 height 7
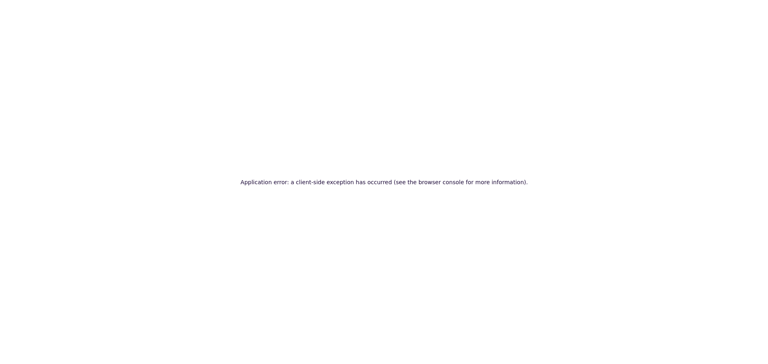
scroll to position [0, 0]
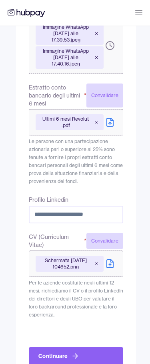
scroll to position [507, 0]
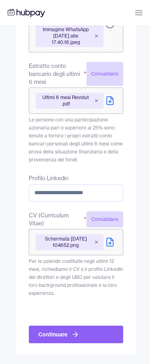
click at [74, 328] on button "Continuare" at bounding box center [76, 335] width 94 height 18
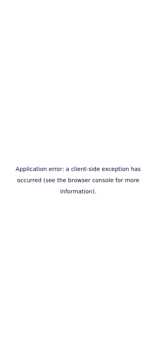
scroll to position [0, 0]
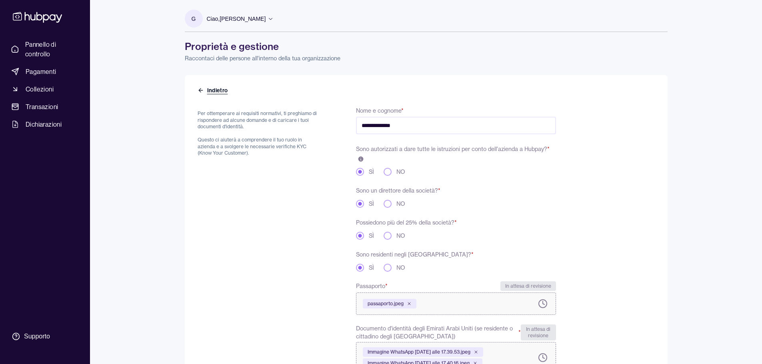
click at [156, 88] on icon at bounding box center [200, 90] width 6 height 6
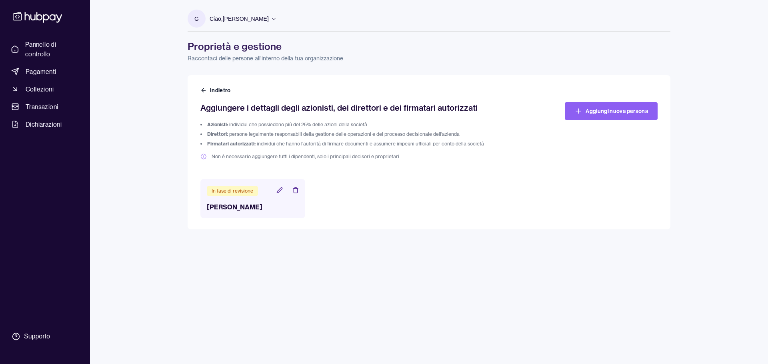
click at [156, 87] on font "Indietro" at bounding box center [220, 90] width 21 height 7
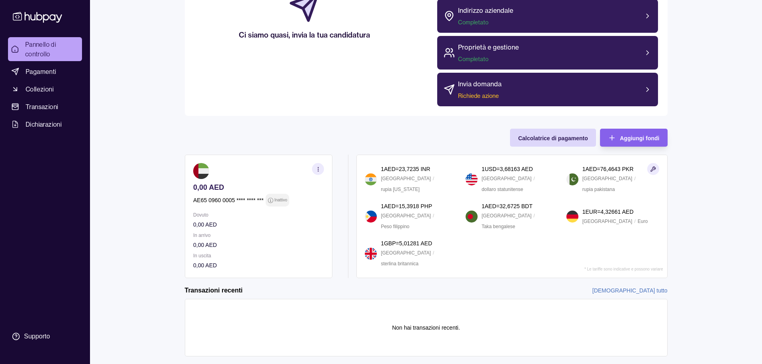
scroll to position [168, 0]
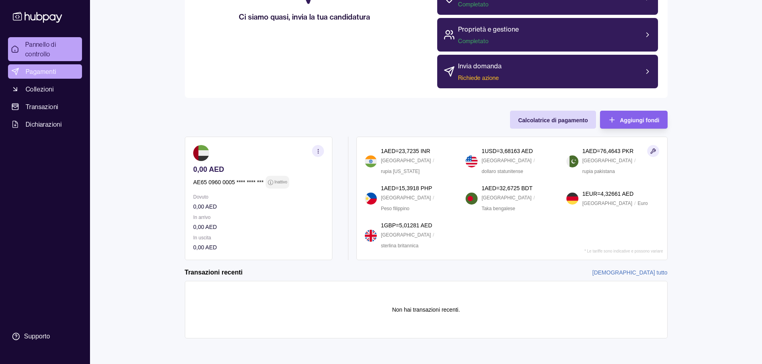
click at [51, 76] on span "Pagamenti" at bounding box center [41, 72] width 31 height 10
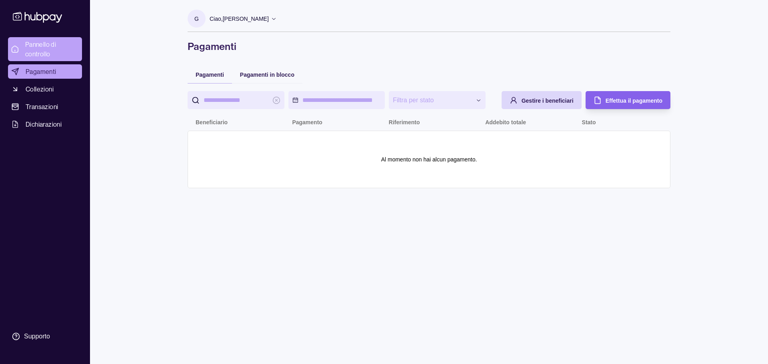
click at [28, 54] on font "Pannello di controllo" at bounding box center [40, 49] width 31 height 18
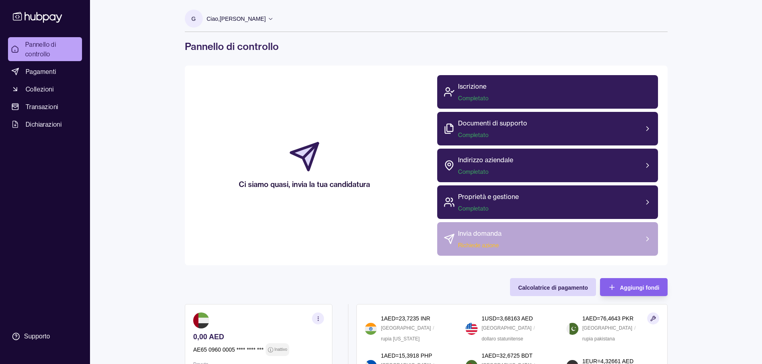
click at [156, 233] on font "Invia domanda" at bounding box center [480, 233] width 44 height 8
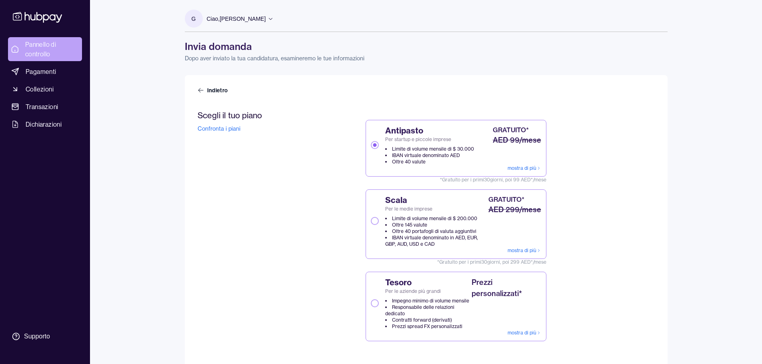
click at [28, 52] on font "Pannello di controllo" at bounding box center [40, 49] width 31 height 18
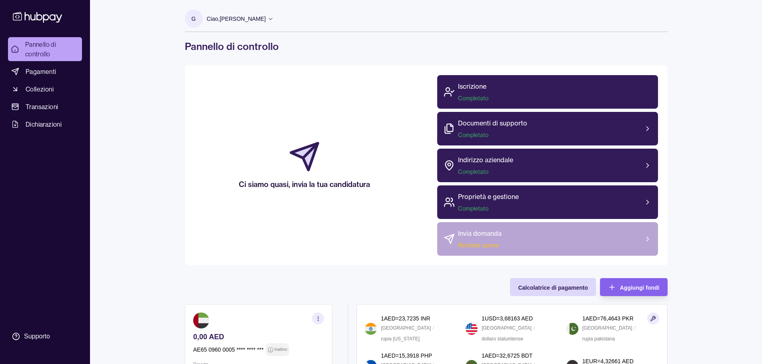
click at [156, 249] on div "Invia domanda Richiede azione" at bounding box center [547, 239] width 221 height 34
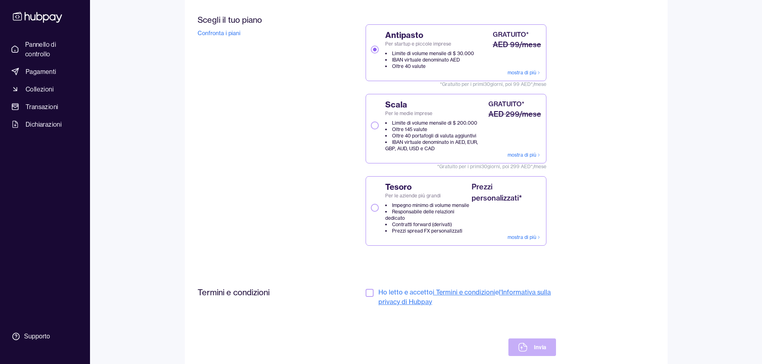
scroll to position [112, 0]
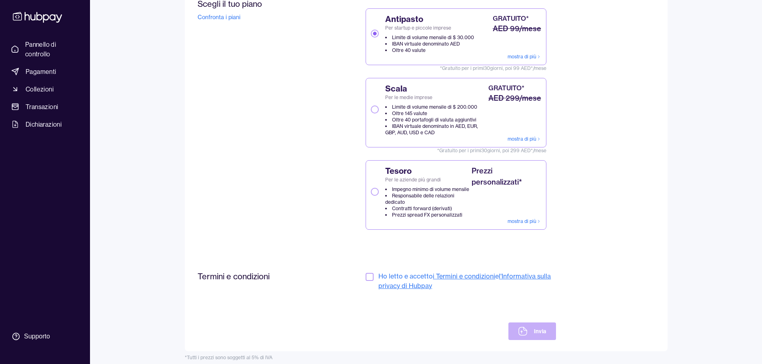
click at [156, 271] on div "Termini e condizioni Ho letto e accetto i Termini e condizioni e l'Informativa …" at bounding box center [376, 305] width 358 height 69
click at [156, 273] on button "button" at bounding box center [369, 277] width 8 height 8
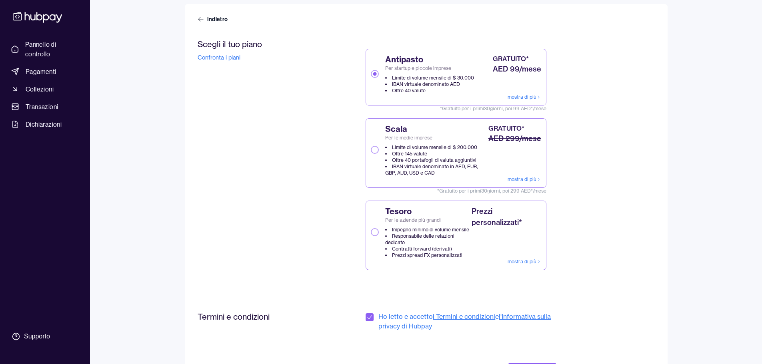
scroll to position [0, 0]
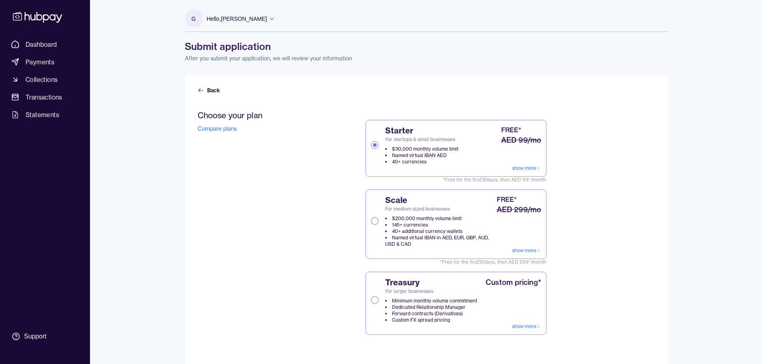
click at [156, 137] on div "Choose your plan Compare plans Starter For startups & small businesses $30,000 …" at bounding box center [425, 230] width 457 height 241
click at [156, 226] on div "Scale For medium sized businesses $200,000 monthly volume limit 145+ currencies…" at bounding box center [433, 221] width 124 height 53
click at [156, 225] on button "Scale For medium sized businesses $200,000 monthly volume limit 145+ currencies…" at bounding box center [375, 221] width 8 height 8
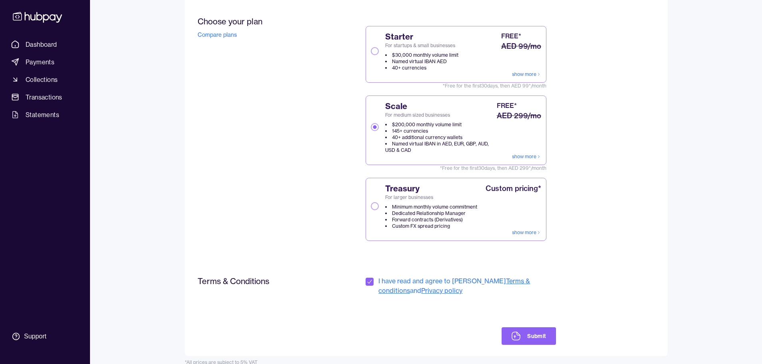
scroll to position [105, 0]
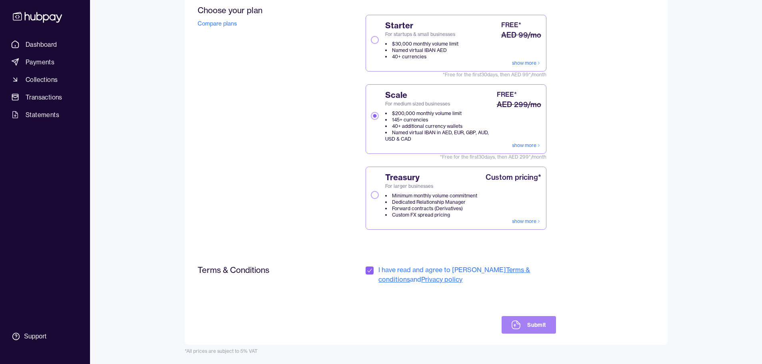
click at [156, 330] on button "Submit" at bounding box center [528, 325] width 54 height 18
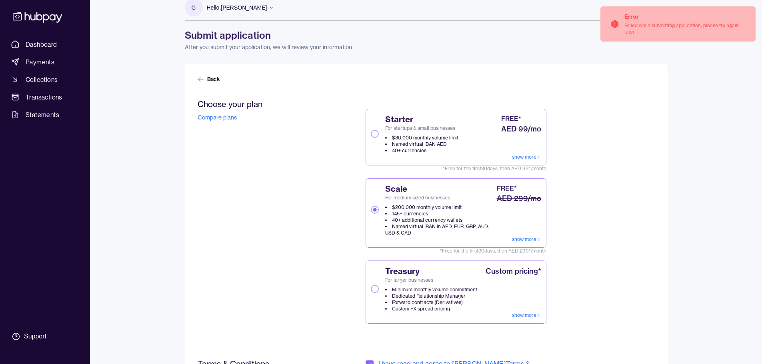
scroll to position [0, 0]
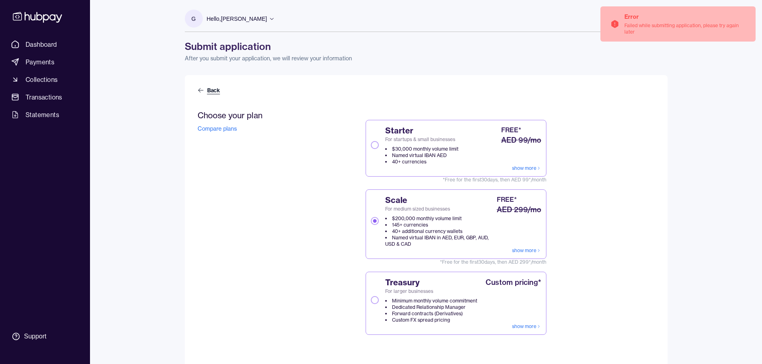
click at [156, 88] on link "Back" at bounding box center [209, 90] width 24 height 8
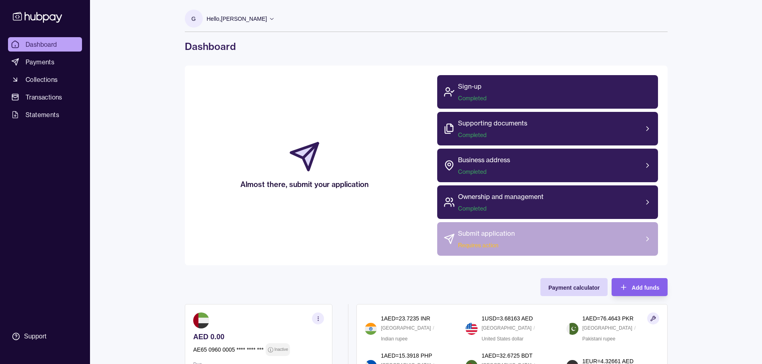
click at [156, 240] on div "Submit application Requires action" at bounding box center [486, 239] width 57 height 21
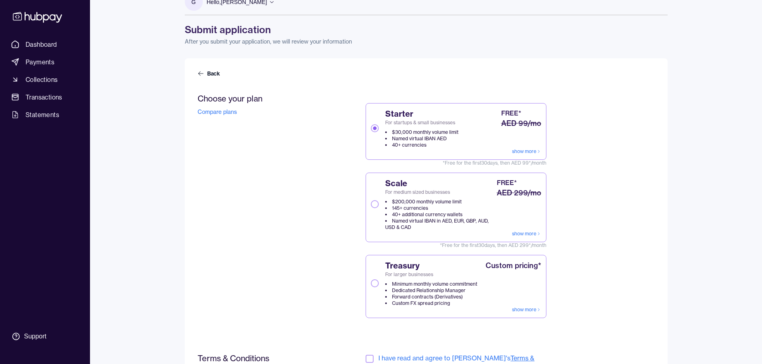
scroll to position [80, 0]
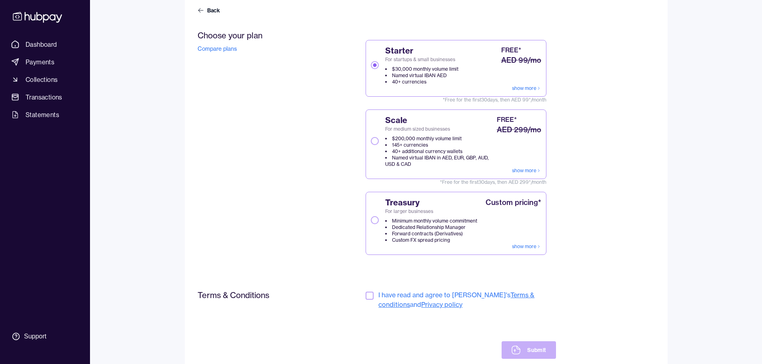
click at [375, 140] on button "Scale For medium sized businesses $200,000 monthly volume limit 145+ currencies…" at bounding box center [375, 141] width 8 height 8
click at [368, 296] on button "button" at bounding box center [369, 296] width 8 height 8
click at [534, 351] on button "Submit" at bounding box center [528, 350] width 54 height 18
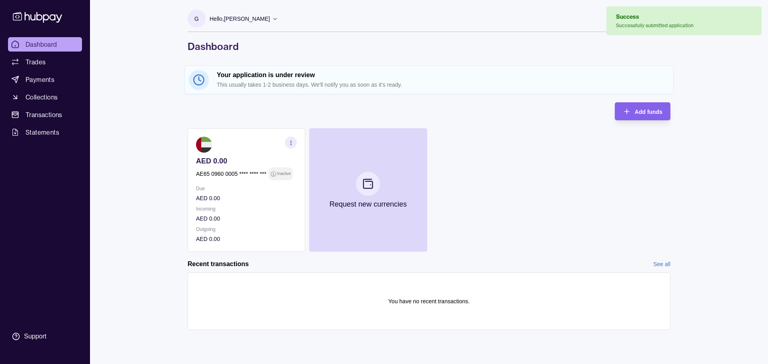
click at [549, 187] on div "AED 0.00 AE65 0960 0005 **** **** *** Inactive Due AED 0.00 Incoming AED 0.00 O…" at bounding box center [428, 190] width 483 height 124
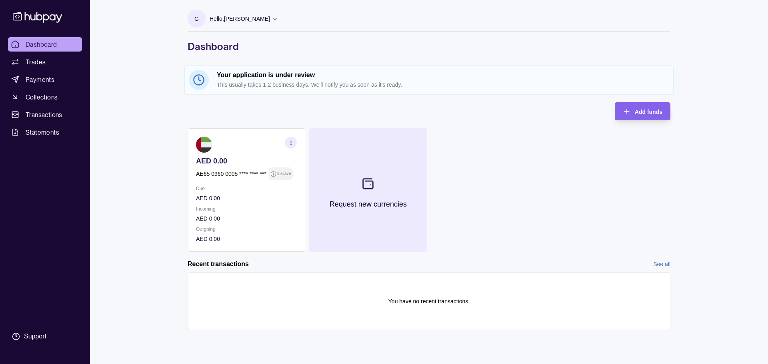
click at [361, 214] on button "Request new currencies" at bounding box center [368, 190] width 118 height 124
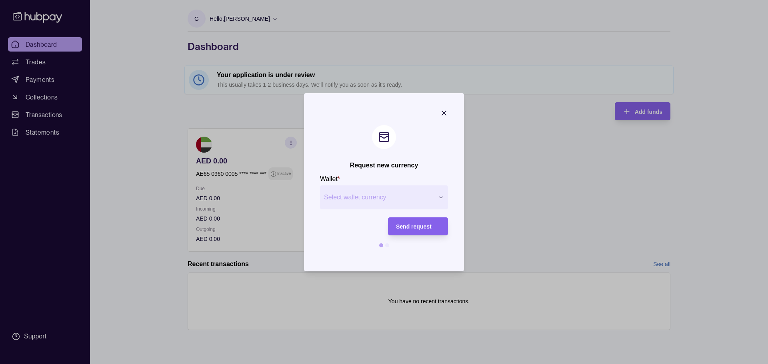
click at [395, 364] on div "Request new currency Wallet * Select wallet currency *** *** *** *** *** *** **…" at bounding box center [384, 364] width 768 height 0
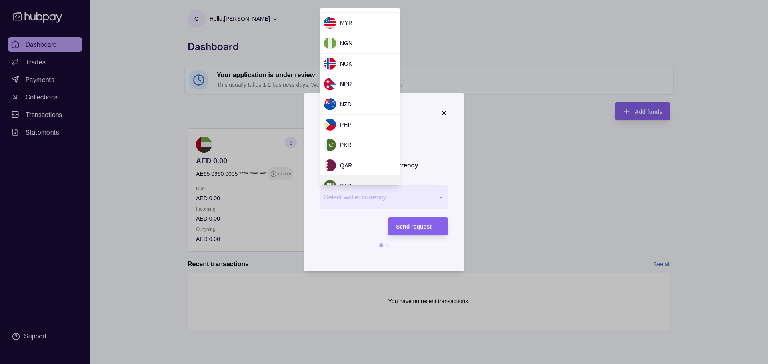
scroll to position [480, 0]
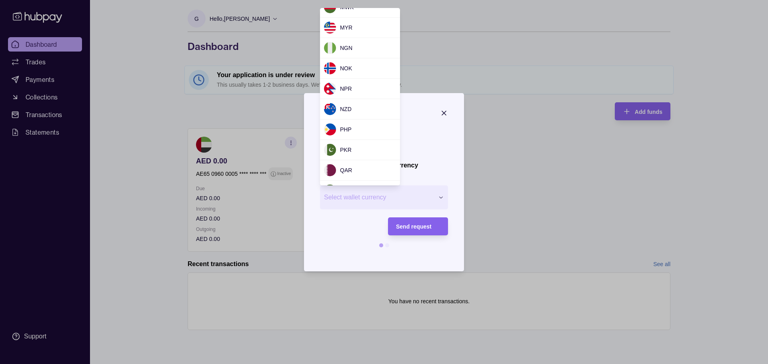
click at [444, 364] on div "Request new currency Wallet * Select wallet currency *** *** *** *** *** *** **…" at bounding box center [384, 364] width 768 height 0
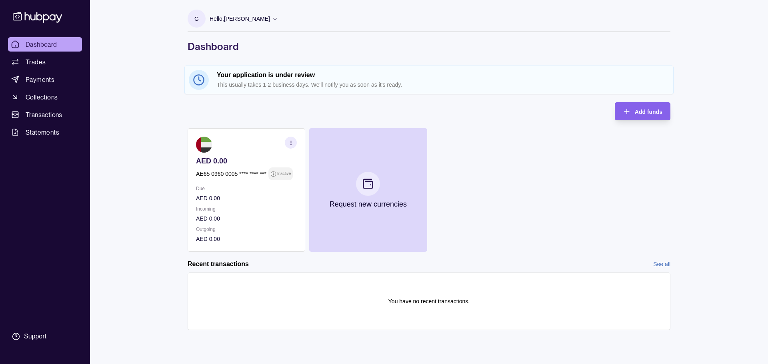
click at [301, 84] on p "This usually takes 1-2 business days. We'll notify you as soon as it's ready." at bounding box center [443, 84] width 452 height 9
click at [53, 46] on span "Dashboard" at bounding box center [42, 45] width 32 height 10
